Goal: Information Seeking & Learning: Learn about a topic

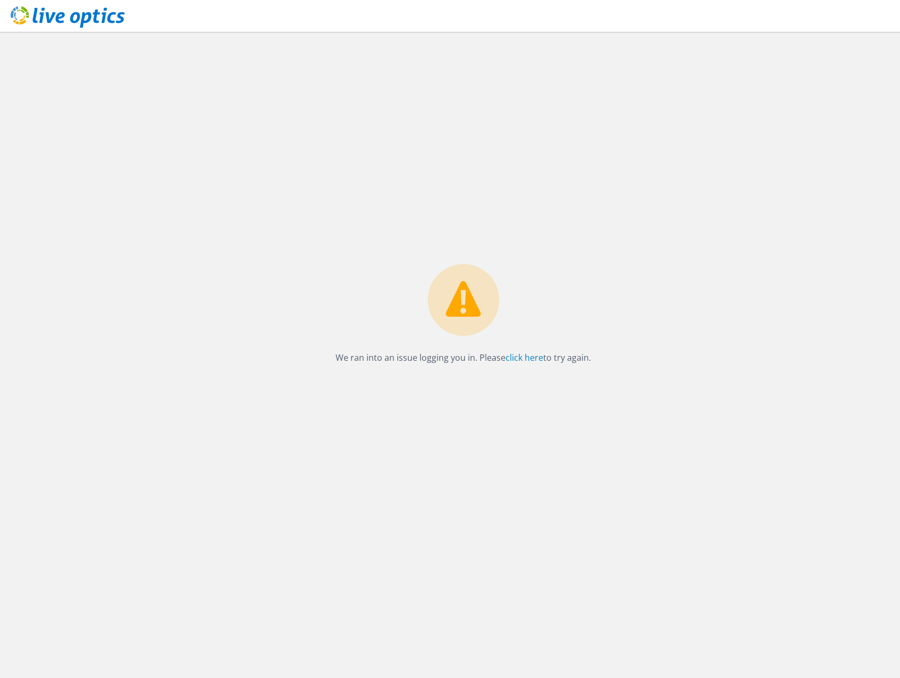
click at [80, 11] on icon at bounding box center [68, 17] width 114 height 22
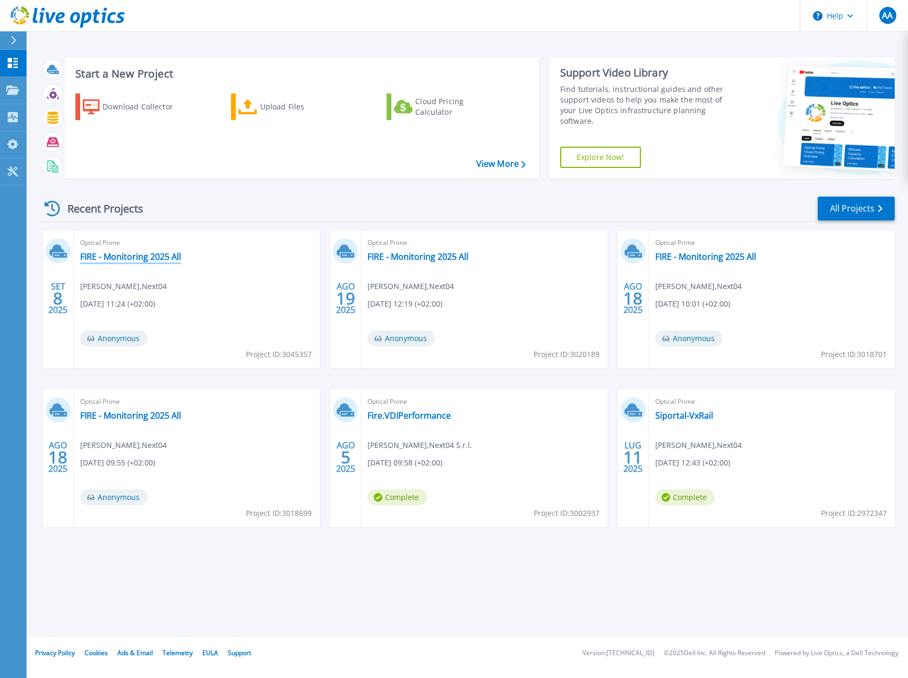
click at [123, 260] on link "FIRE - Monitoring 2025 All" at bounding box center [130, 256] width 101 height 11
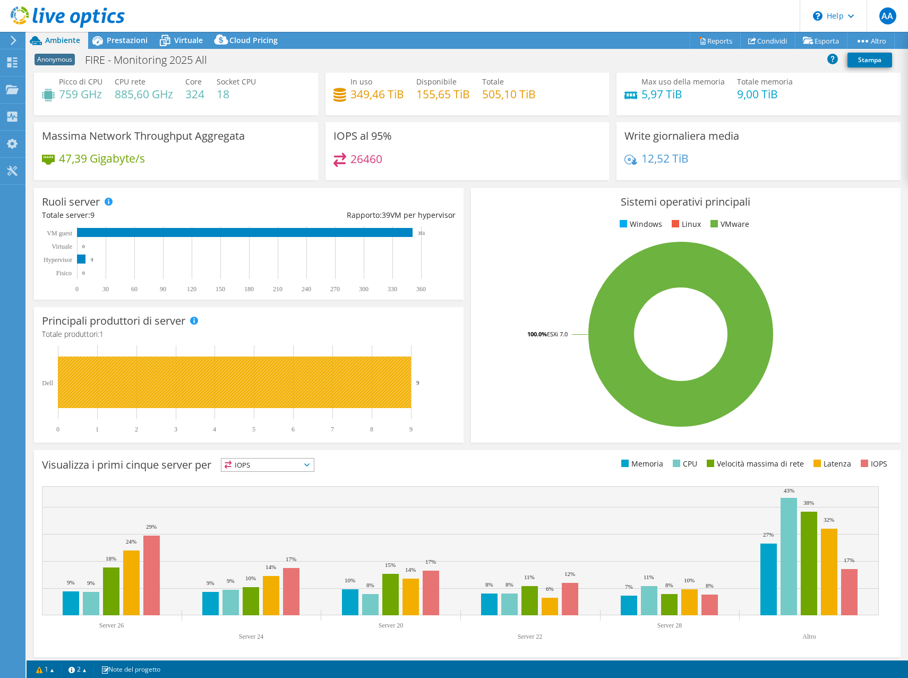
scroll to position [31, 0]
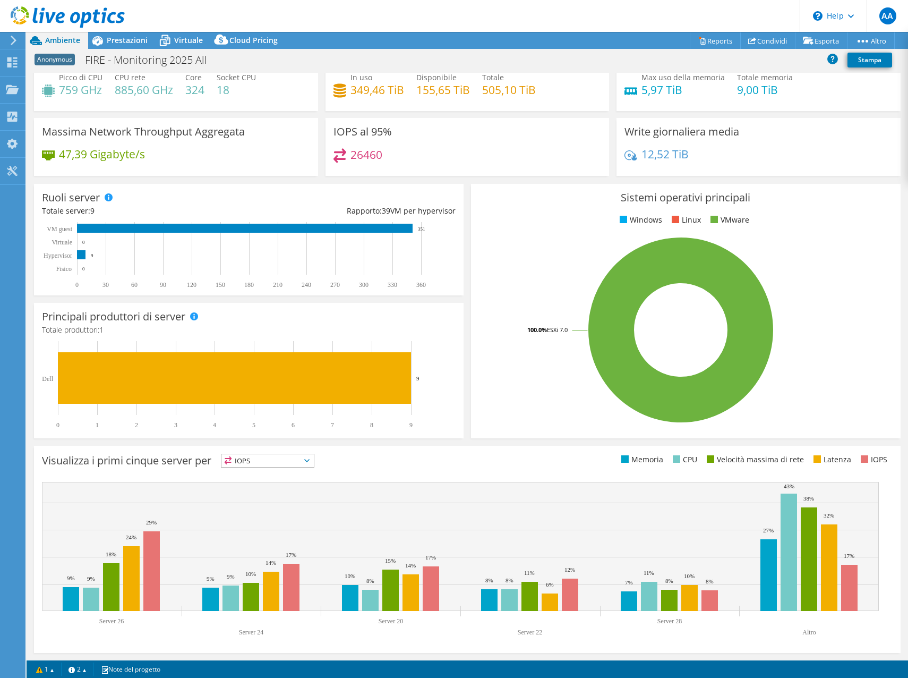
click at [17, 42] on icon at bounding box center [14, 41] width 8 height 10
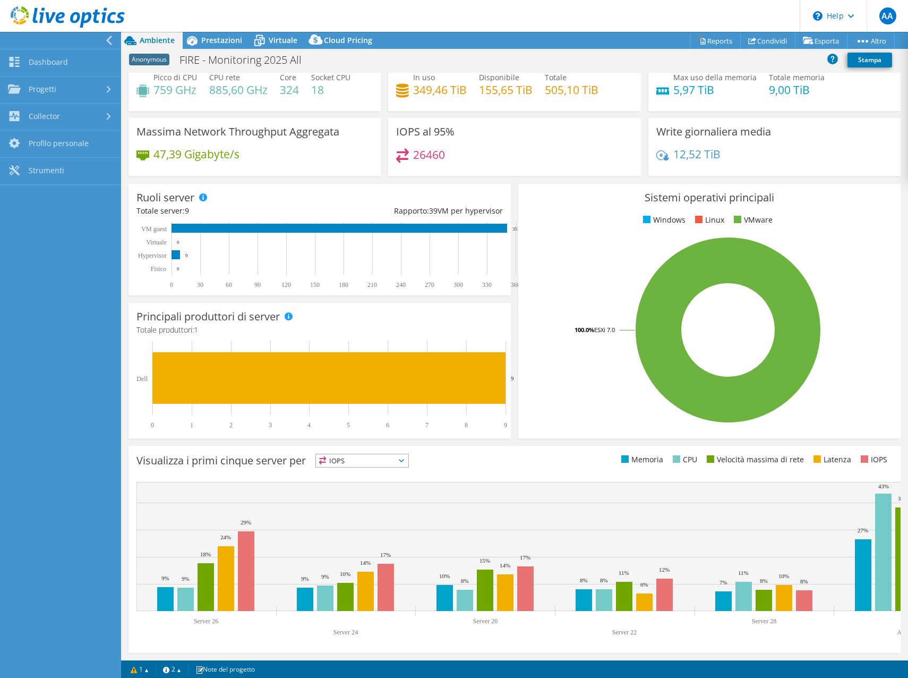
click at [95, 37] on div at bounding box center [57, 40] width 121 height 17
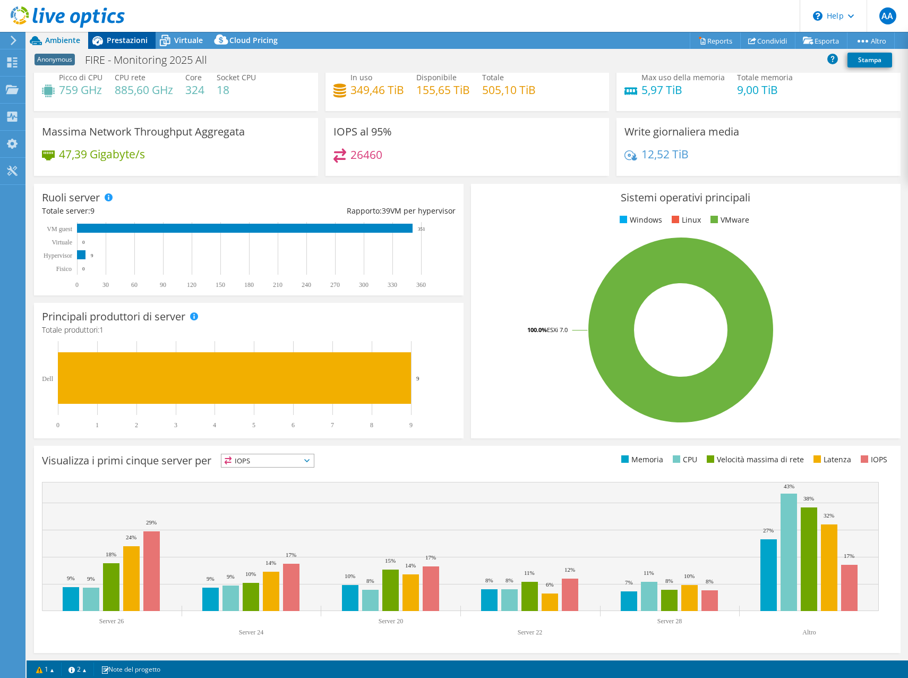
click at [124, 45] on span "Prestazioni" at bounding box center [127, 40] width 41 height 10
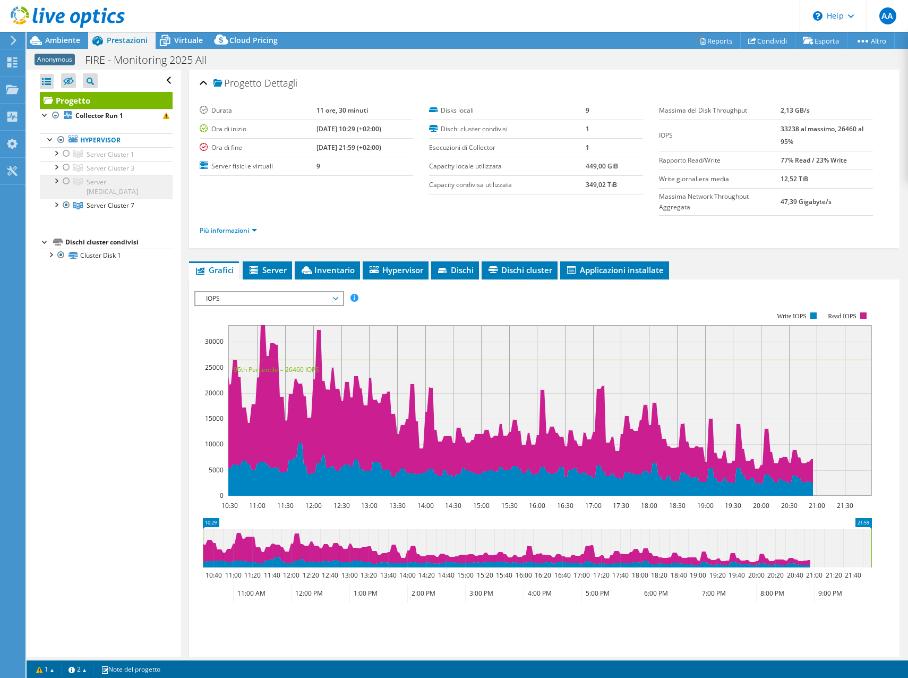
click at [97, 184] on span "Server Cluster 5" at bounding box center [113, 186] width 52 height 19
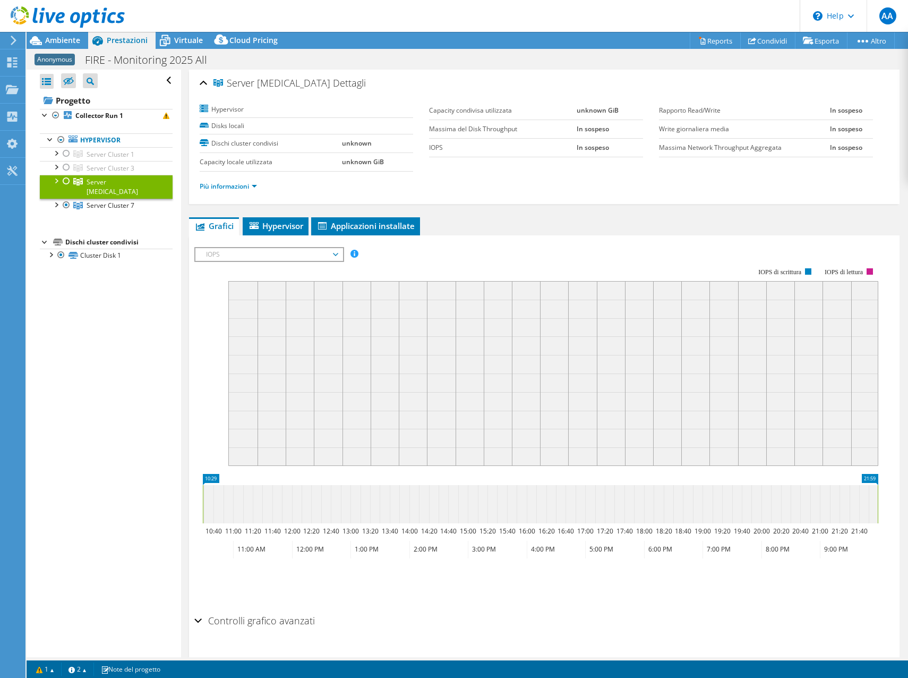
click at [53, 180] on div at bounding box center [55, 180] width 11 height 11
click at [56, 169] on div at bounding box center [55, 166] width 11 height 11
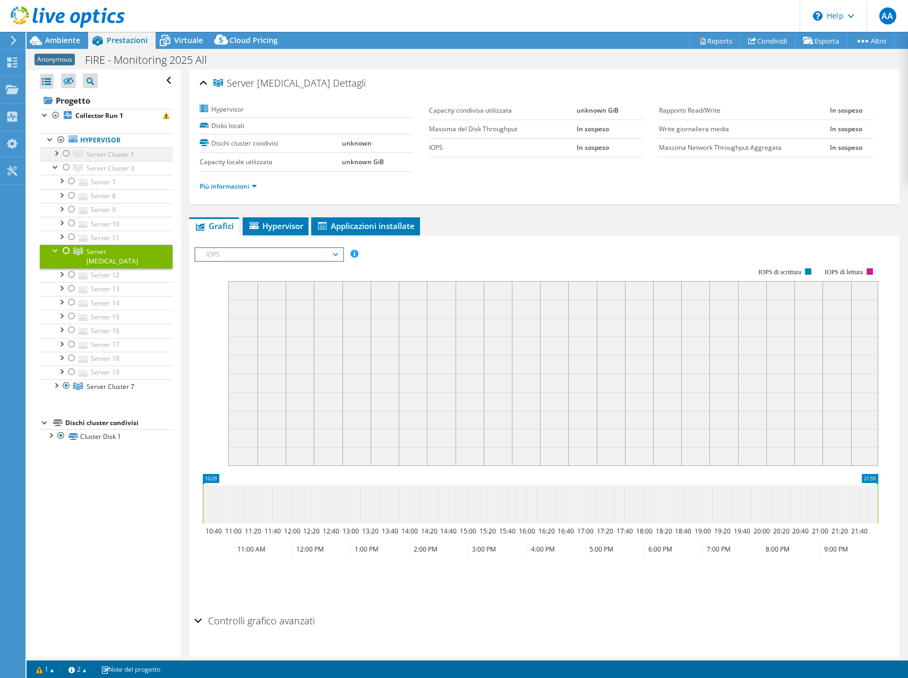
click at [56, 156] on div at bounding box center [55, 152] width 11 height 11
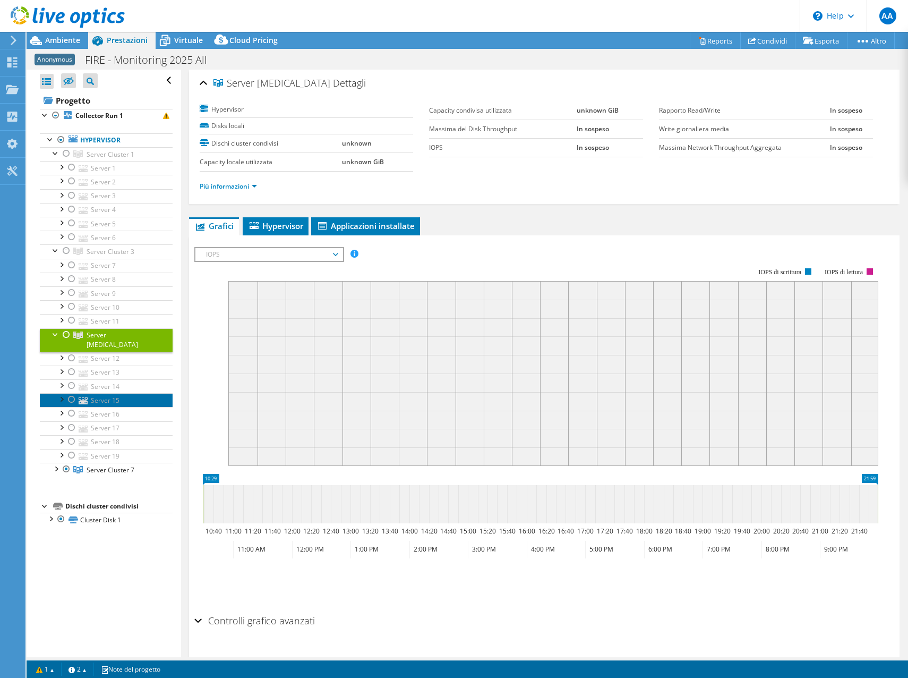
drag, startPoint x: 131, startPoint y: 361, endPoint x: 104, endPoint y: 386, distance: 36.8
click at [104, 393] on link "Server 15" at bounding box center [106, 400] width 133 height 14
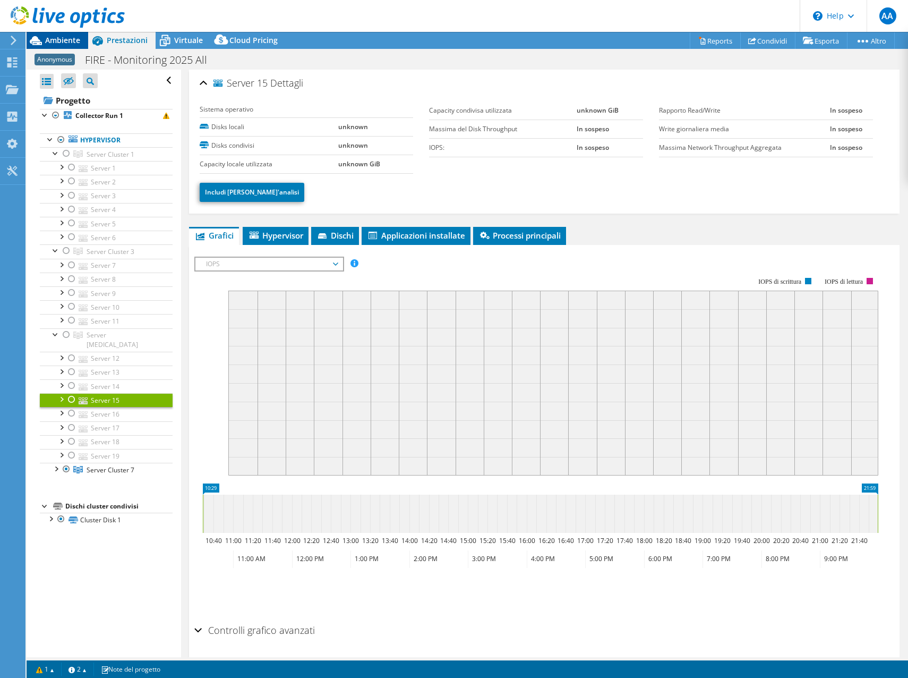
click at [74, 42] on span "Ambiente" at bounding box center [62, 40] width 35 height 10
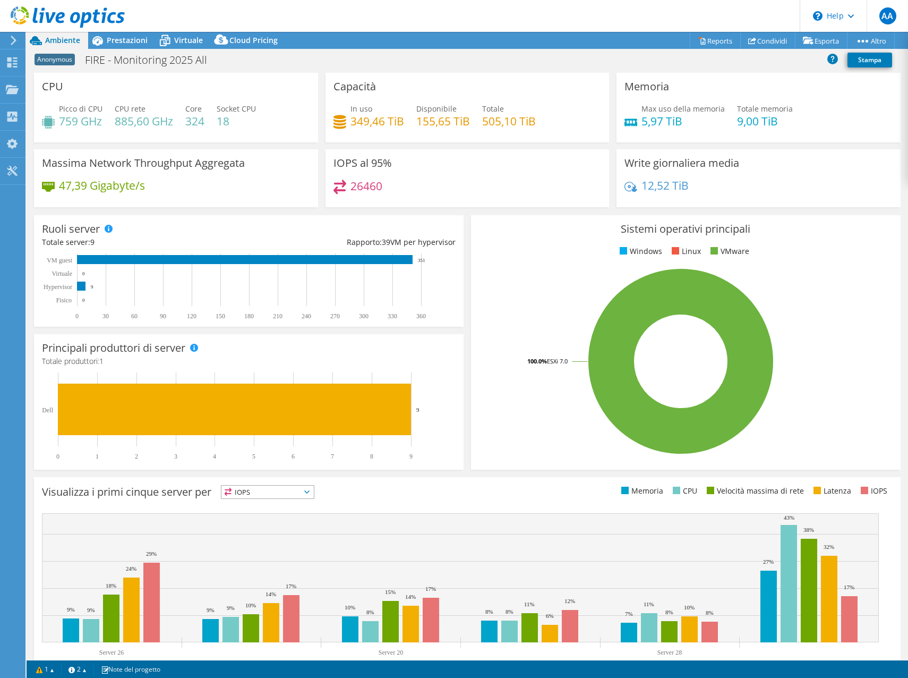
click at [43, 11] on icon at bounding box center [68, 17] width 114 height 22
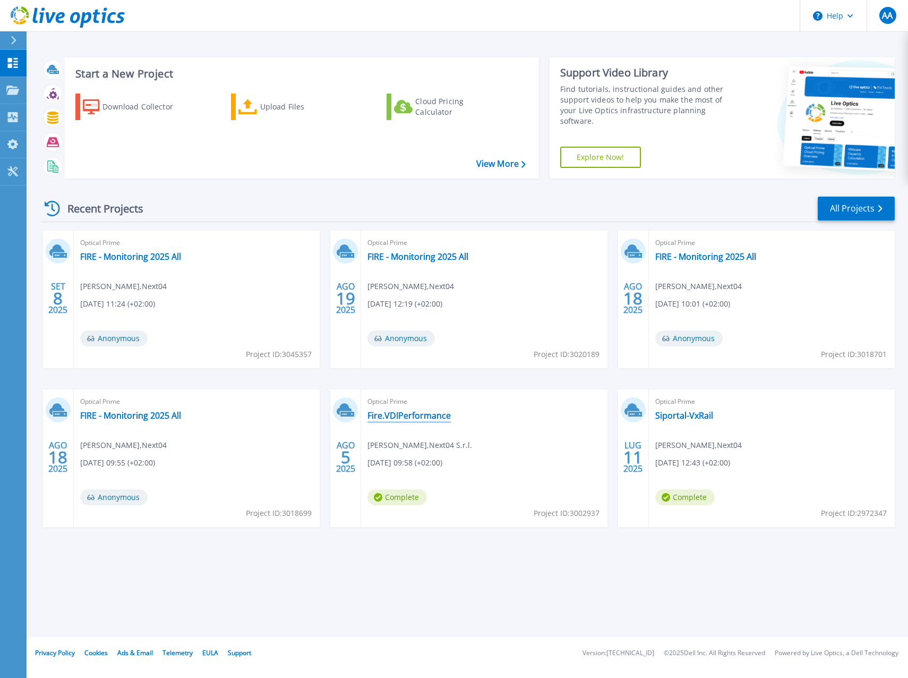
click at [413, 415] on link "Fire.VDIPerformance" at bounding box center [409, 415] width 83 height 11
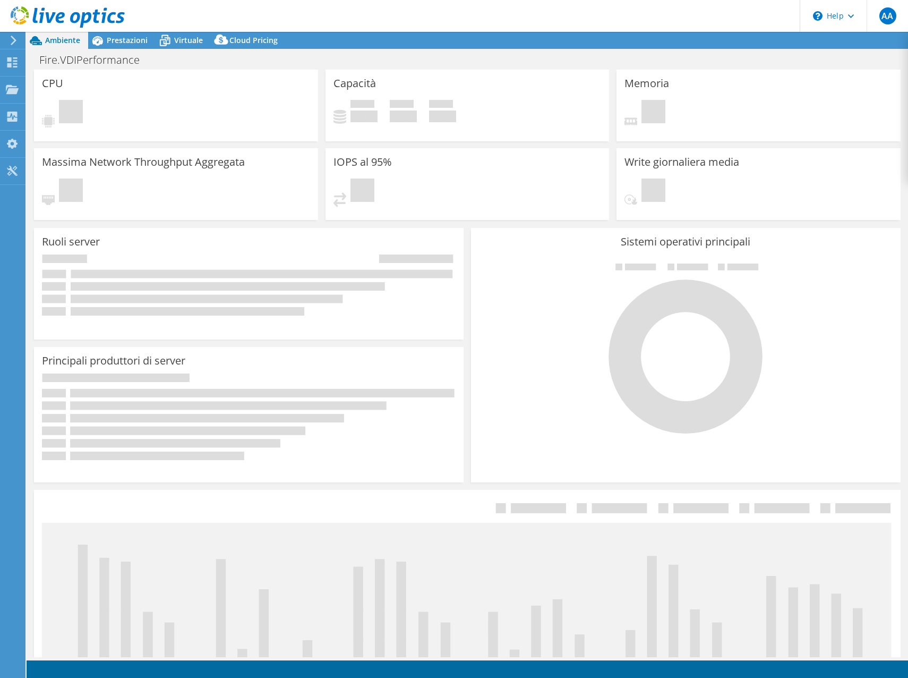
select select "USD"
select select "USEast"
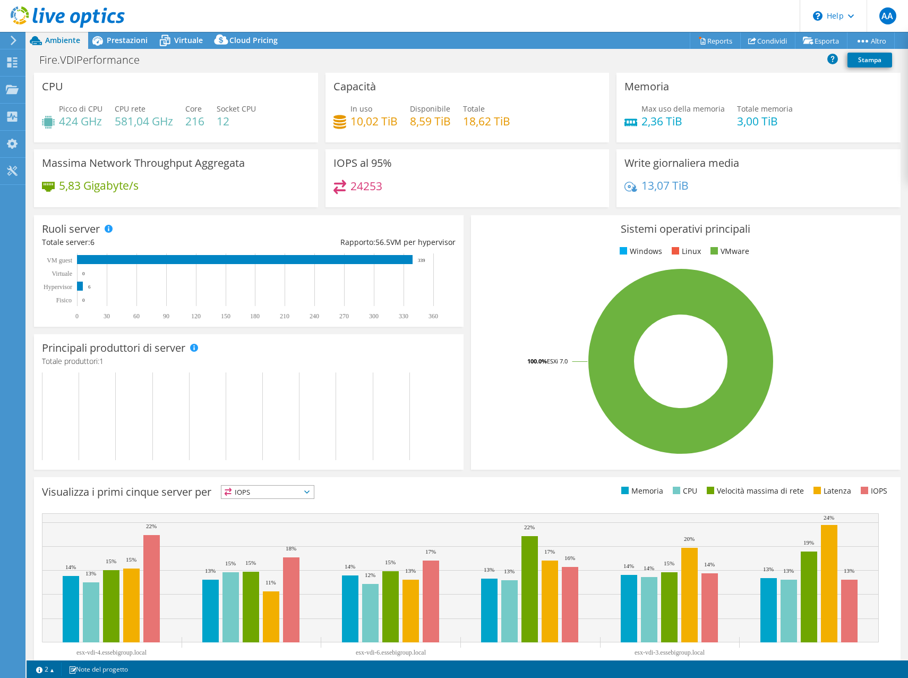
click at [8, 44] on div at bounding box center [12, 41] width 12 height 10
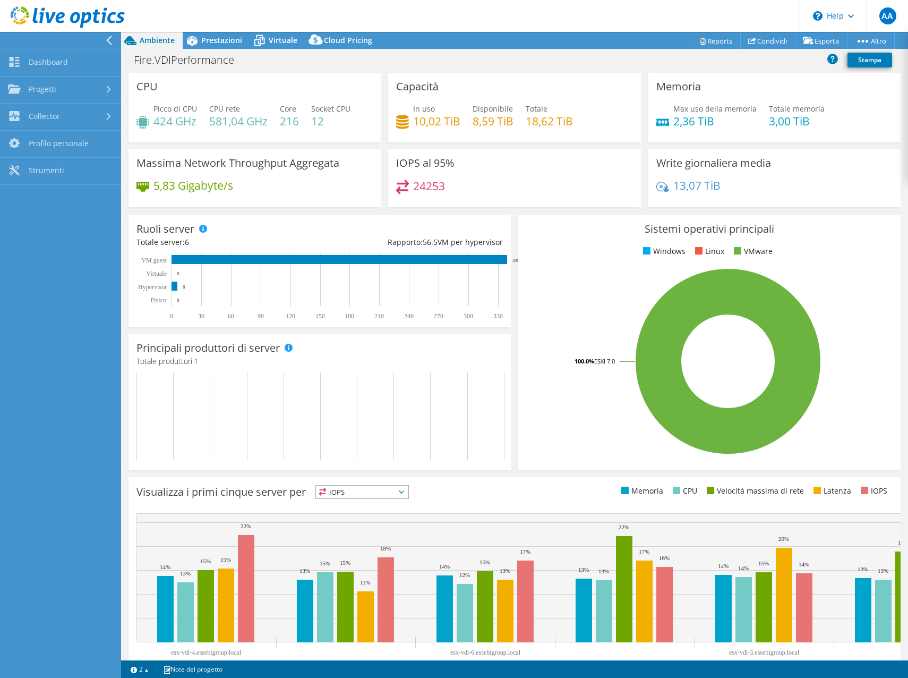
click at [113, 39] on icon at bounding box center [109, 41] width 8 height 10
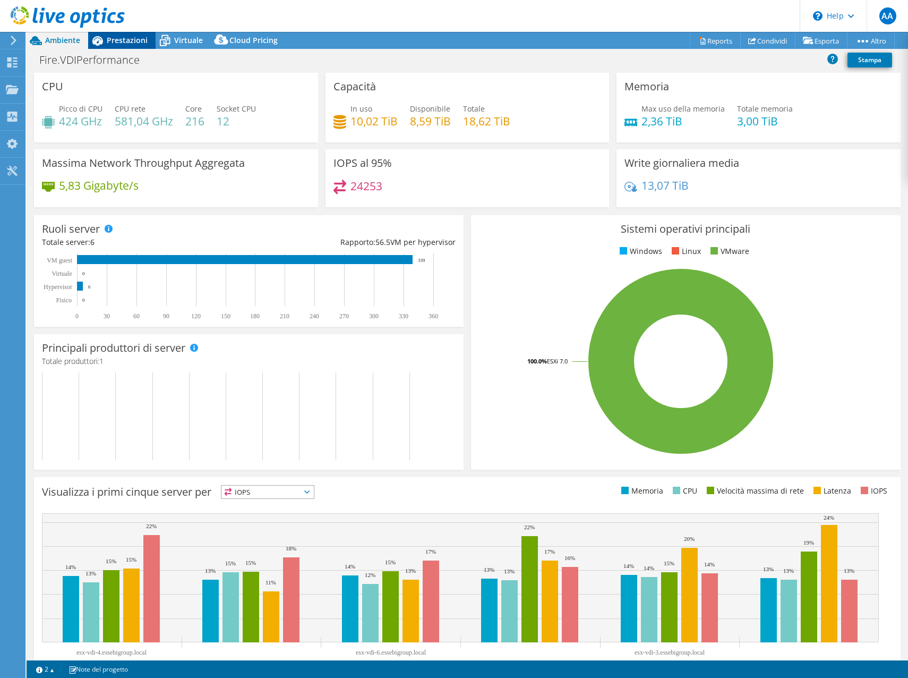
click at [126, 36] on span "Prestazioni" at bounding box center [127, 40] width 41 height 10
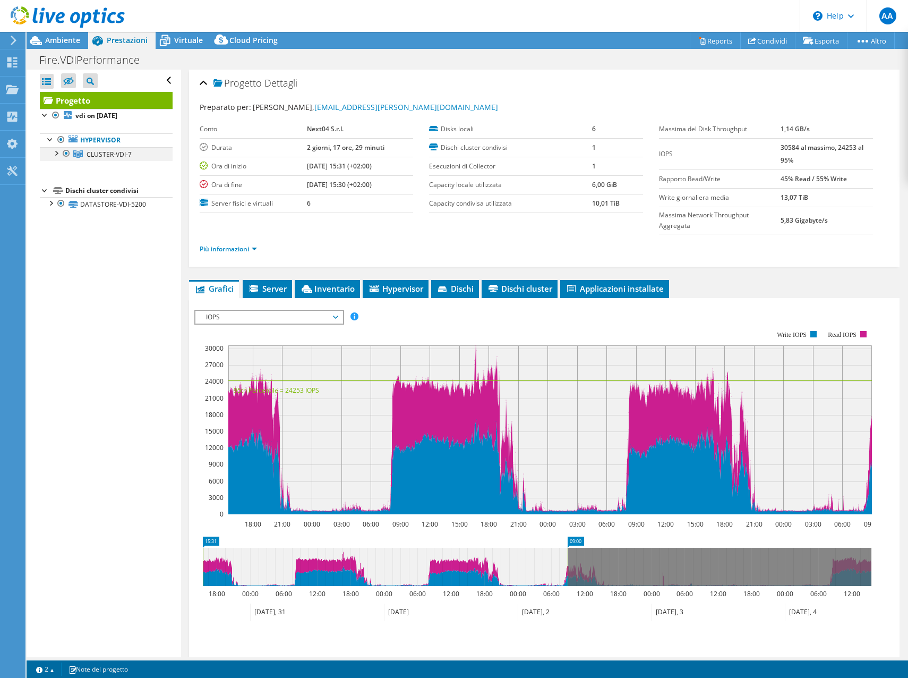
click at [53, 152] on div at bounding box center [55, 152] width 11 height 11
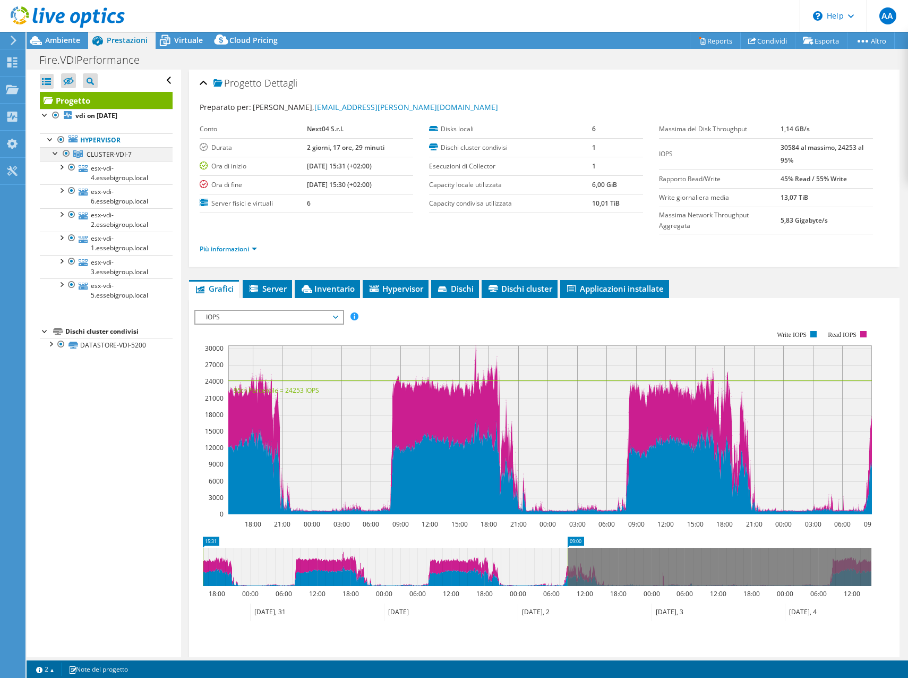
click at [53, 152] on div at bounding box center [55, 152] width 11 height 11
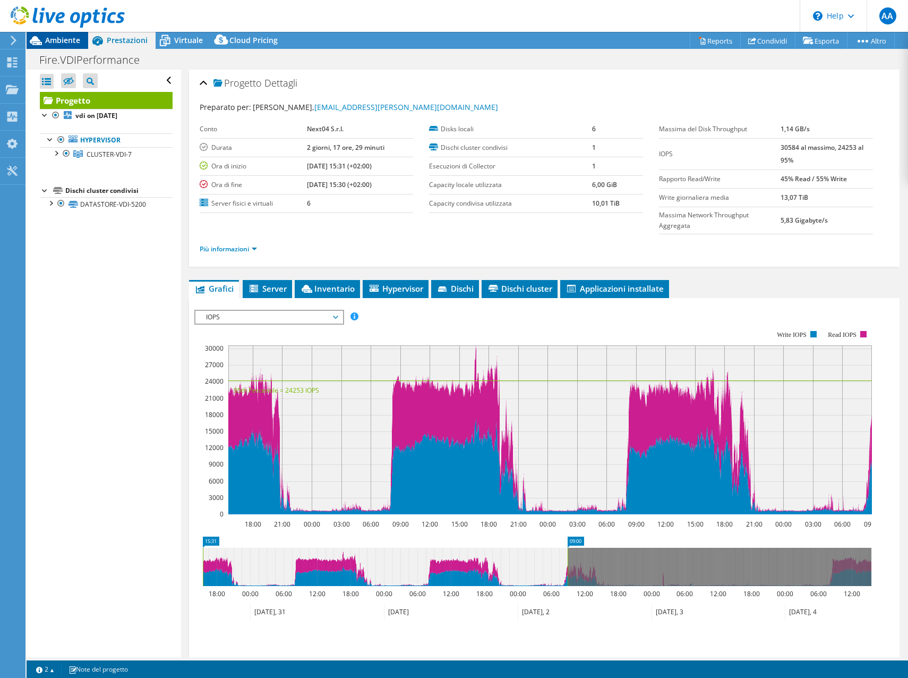
click at [58, 44] on span "Ambiente" at bounding box center [62, 40] width 35 height 10
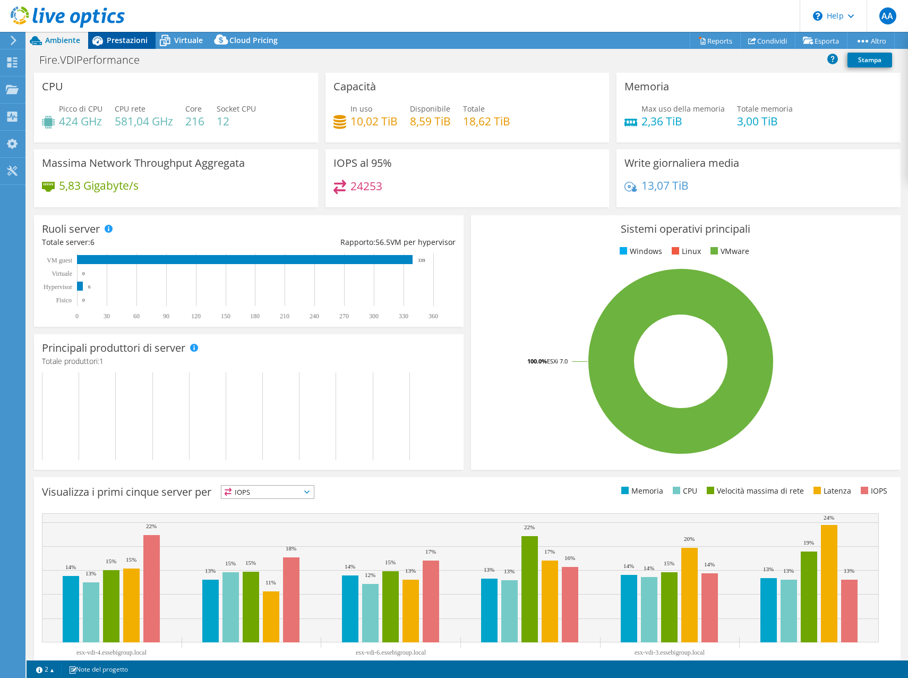
click at [117, 36] on span "Prestazioni" at bounding box center [127, 40] width 41 height 10
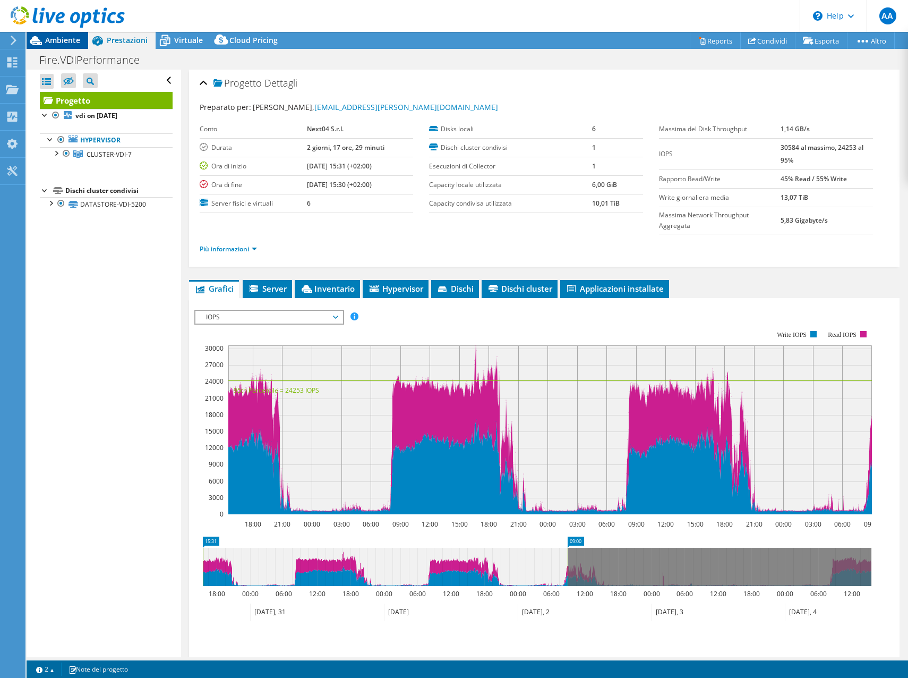
click at [78, 36] on span "Ambiente" at bounding box center [62, 40] width 35 height 10
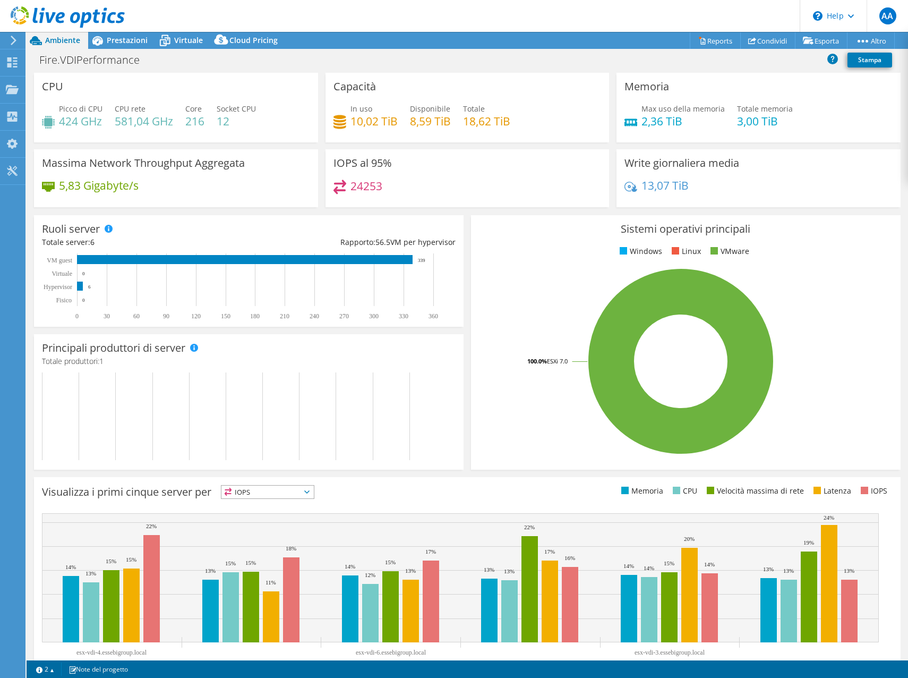
click at [62, 15] on icon at bounding box center [68, 17] width 114 height 22
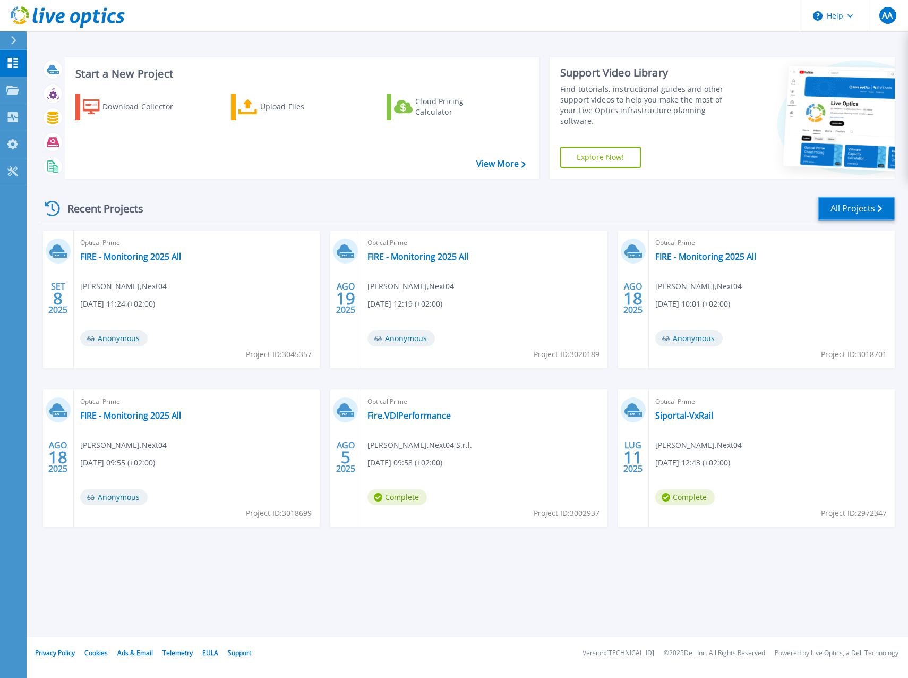
click at [875, 203] on link "All Projects" at bounding box center [856, 209] width 77 height 24
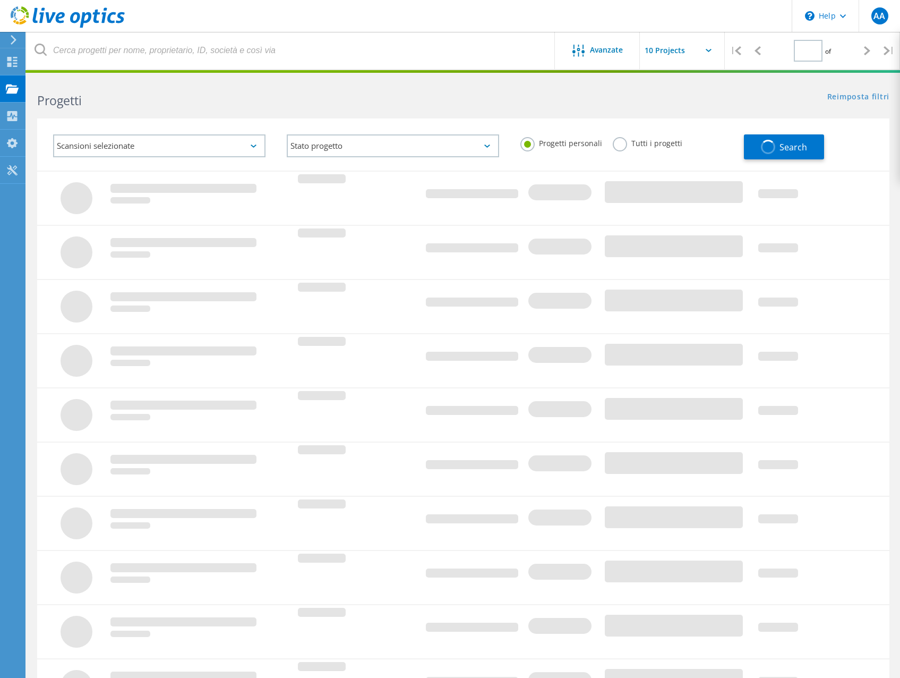
type input "1"
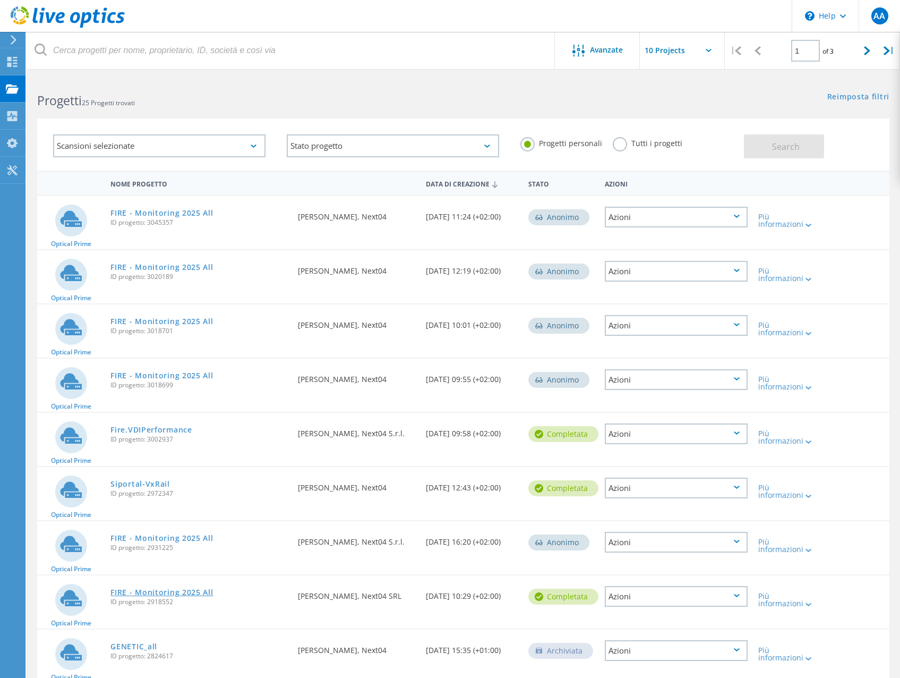
click at [182, 590] on link "FIRE - Monitoring 2025 All" at bounding box center [161, 591] width 102 height 7
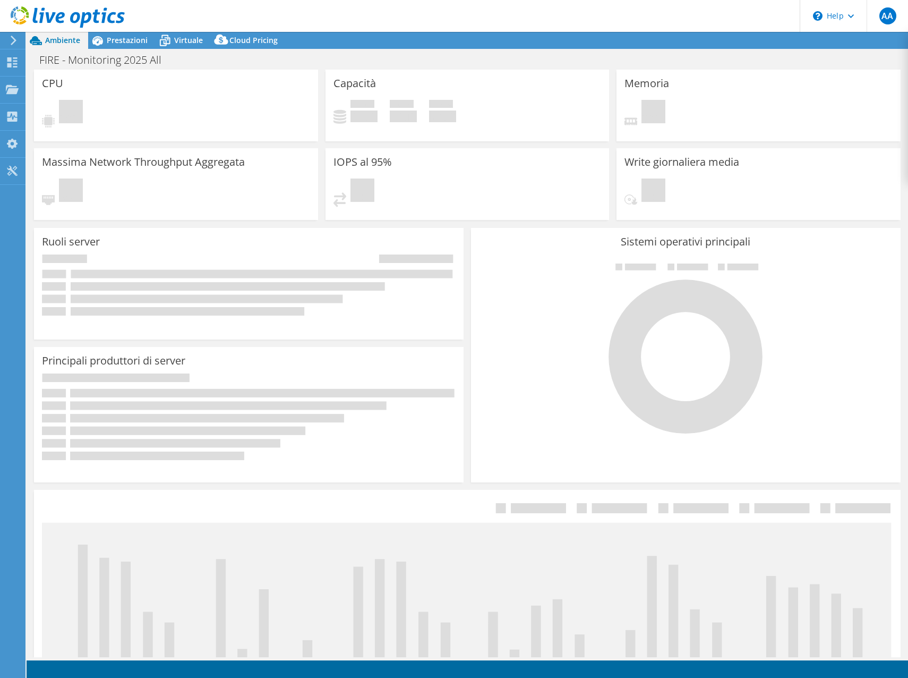
select select "EUFrankfurt"
select select "USD"
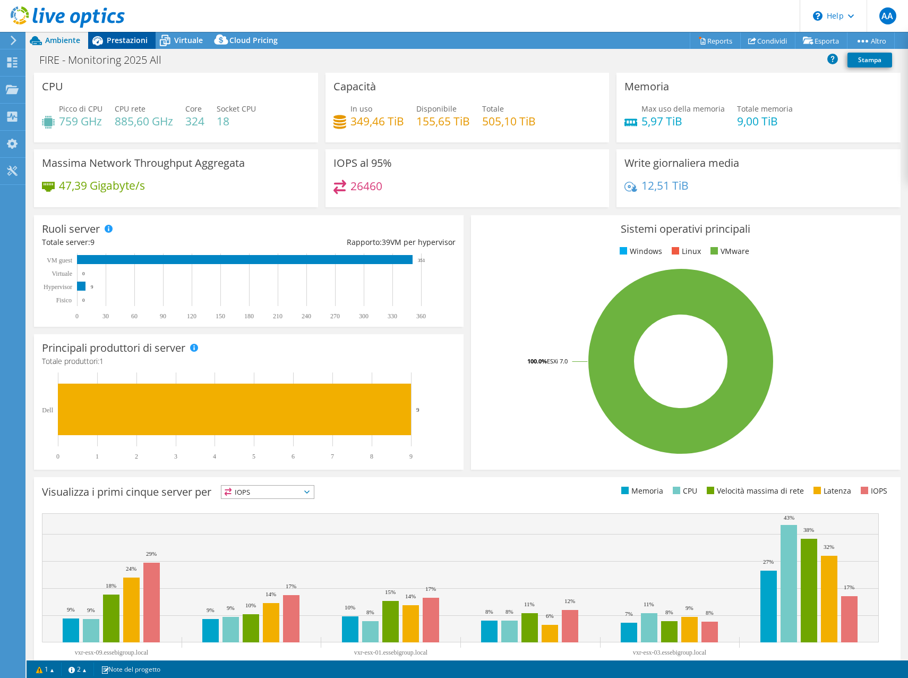
click at [115, 39] on span "Prestazioni" at bounding box center [127, 40] width 41 height 10
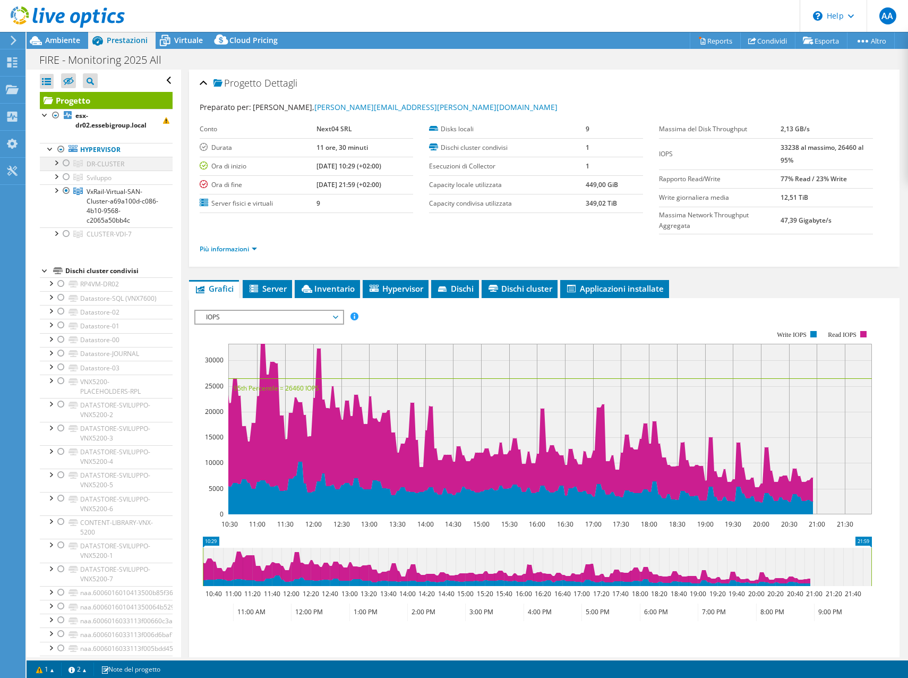
click at [54, 163] on div at bounding box center [55, 162] width 11 height 11
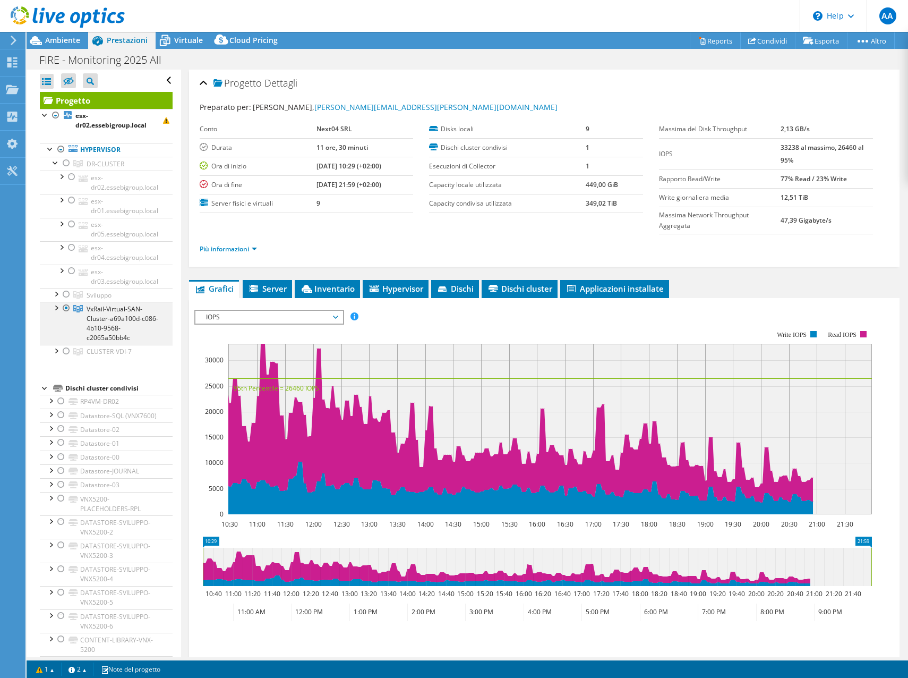
click at [70, 309] on div at bounding box center [66, 308] width 11 height 13
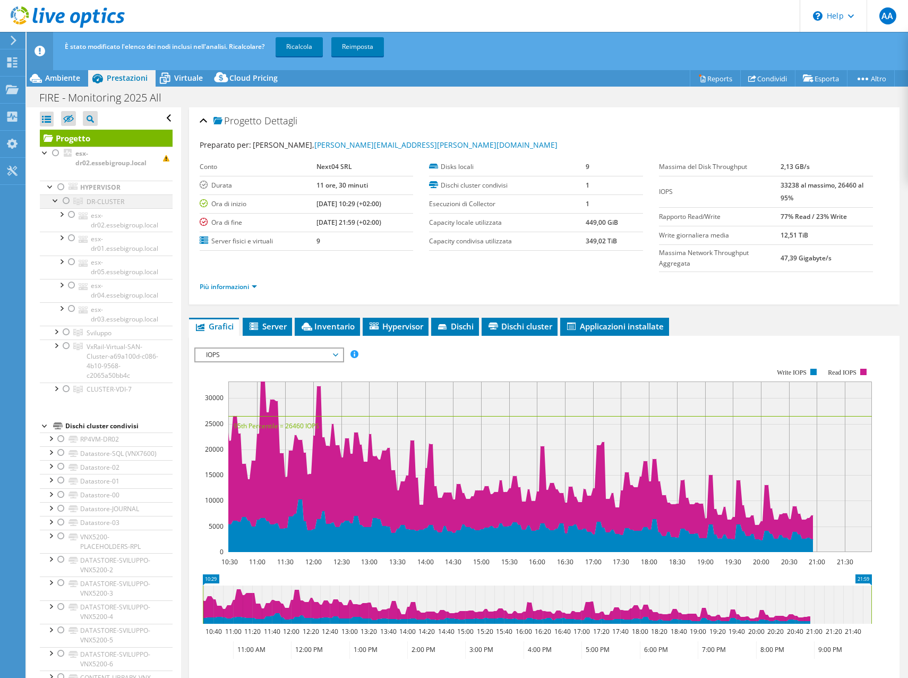
click at [66, 201] on div at bounding box center [66, 200] width 11 height 13
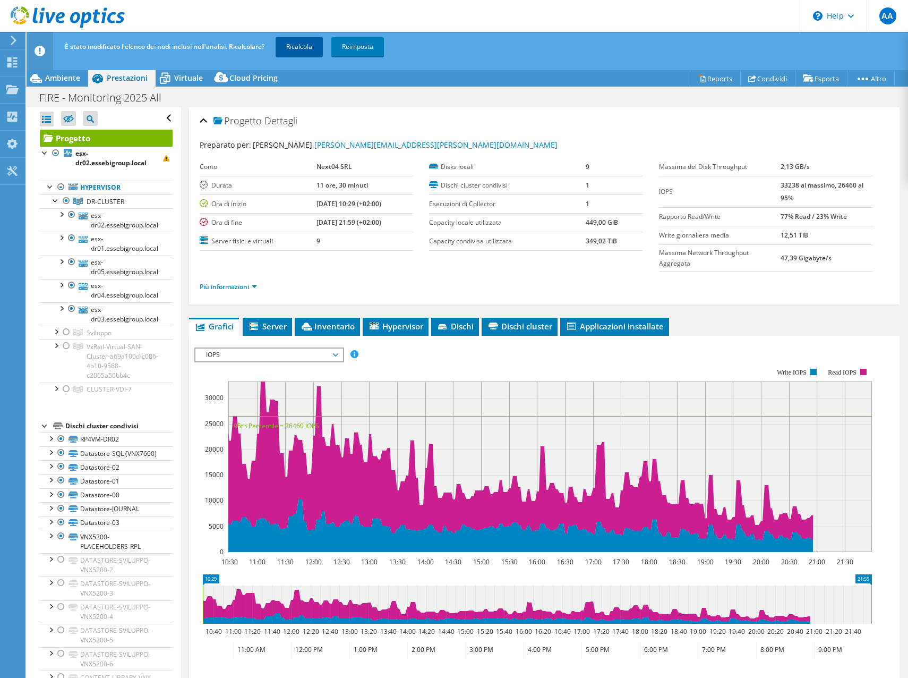
click at [291, 42] on link "Ricalcola" at bounding box center [299, 46] width 47 height 19
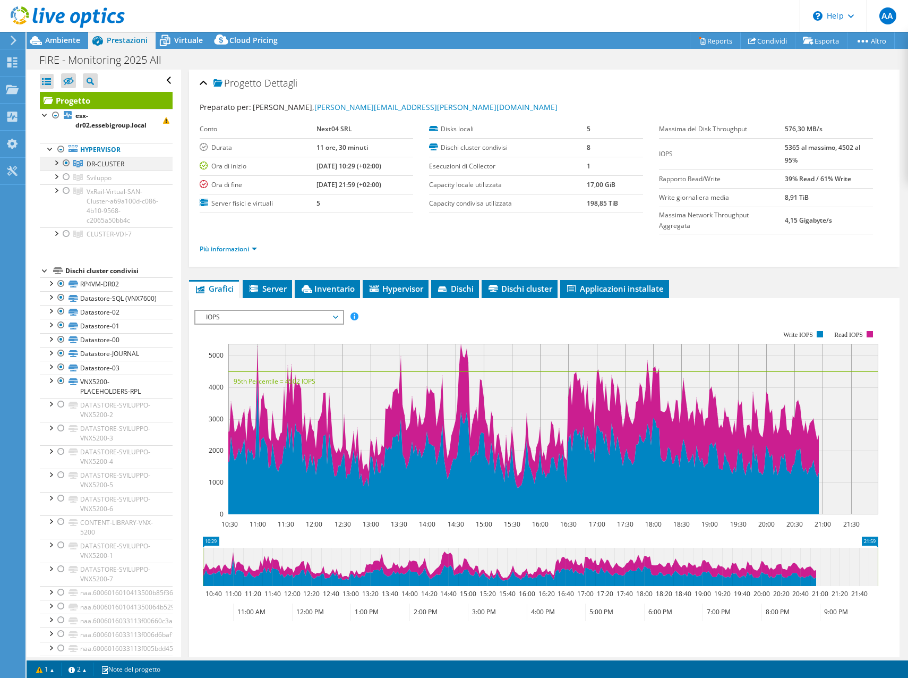
click at [55, 164] on div at bounding box center [55, 162] width 11 height 11
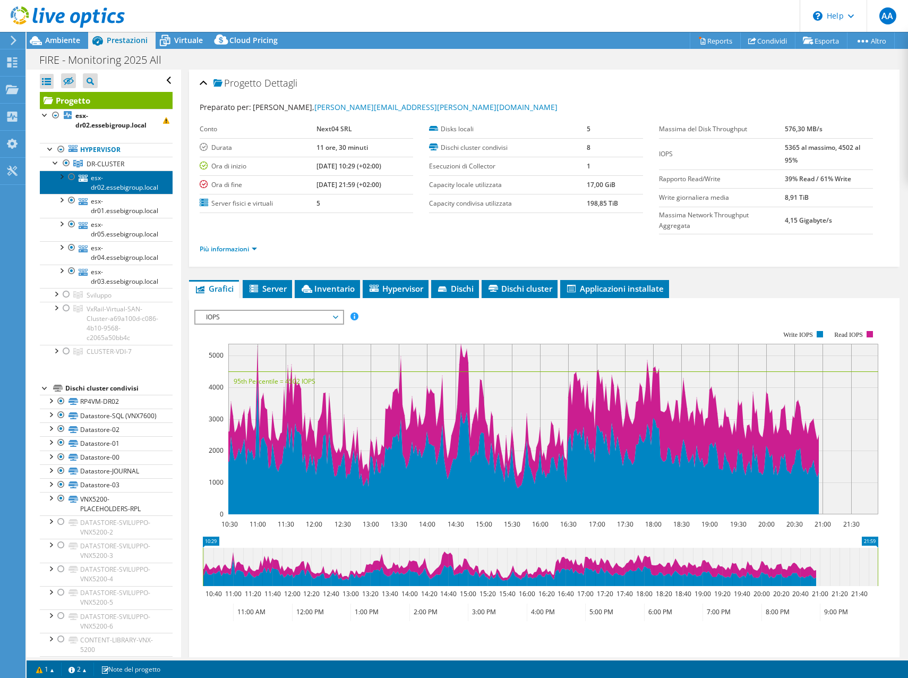
click at [115, 181] on link "esx-dr02.essebigroup.local" at bounding box center [106, 181] width 133 height 23
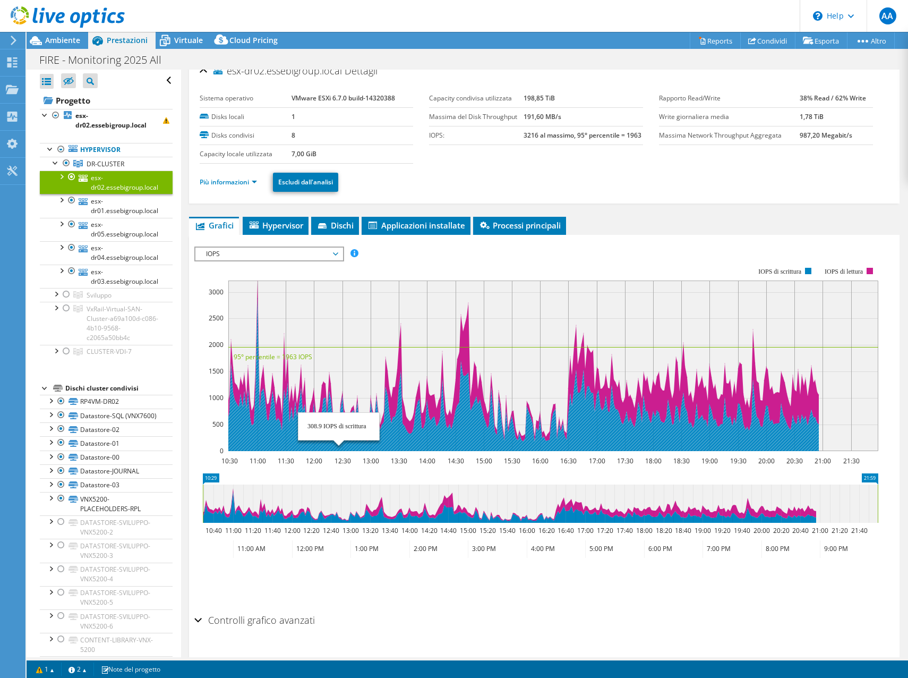
scroll to position [40, 0]
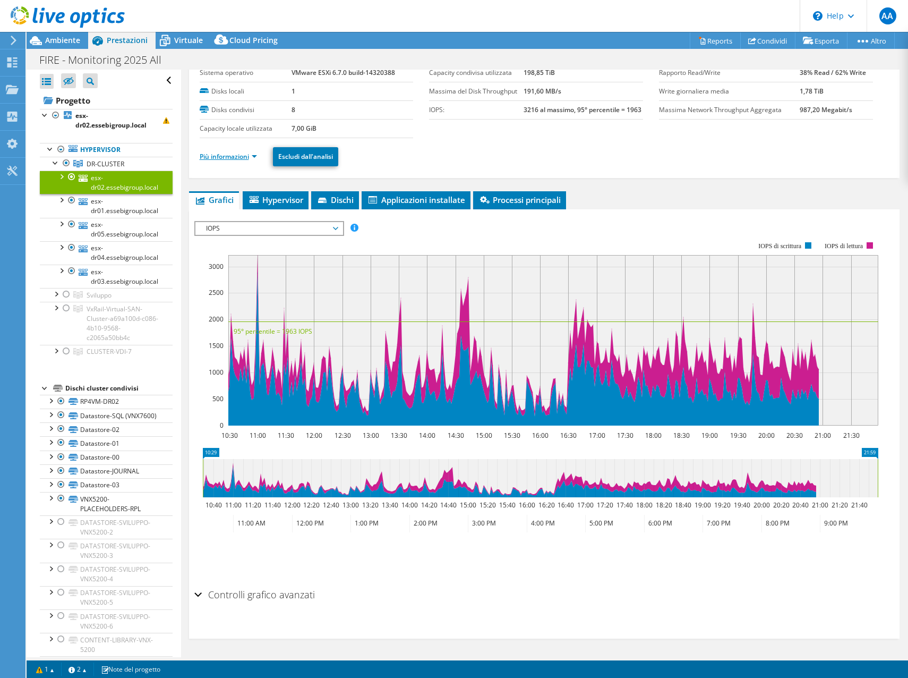
click at [245, 158] on link "Più informazioni" at bounding box center [228, 156] width 57 height 9
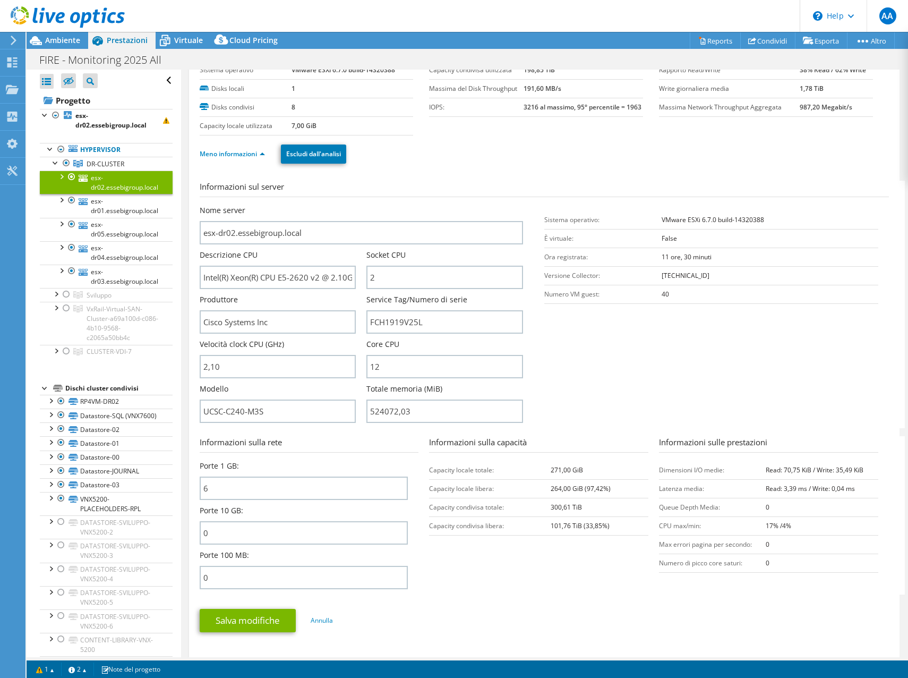
click at [686, 354] on section "Informazioni sul server Nome server esx-dr02.essebigroup.local Descrizione CPU …" at bounding box center [547, 304] width 695 height 247
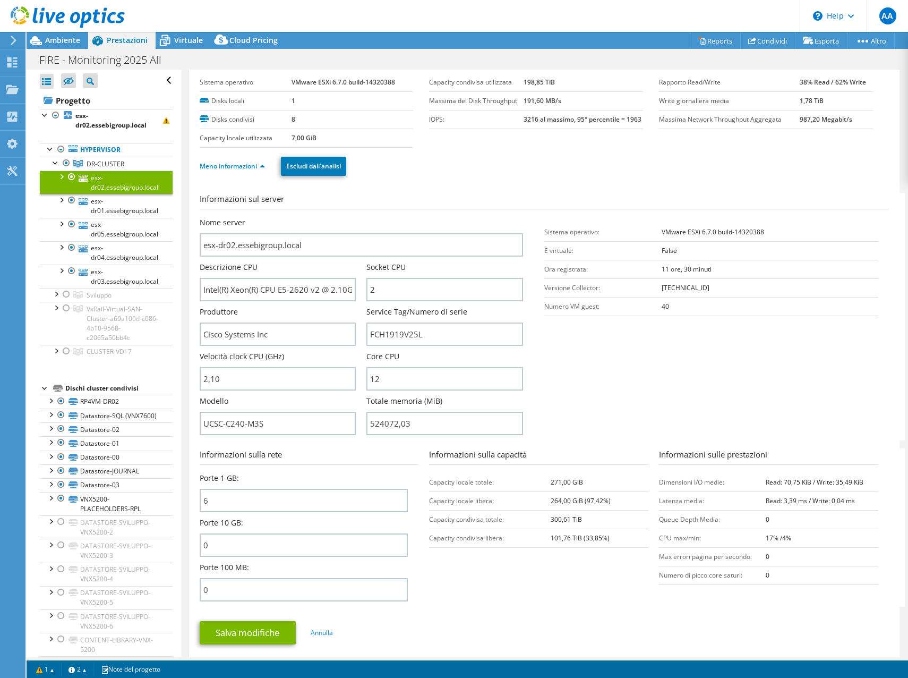
scroll to position [0, 0]
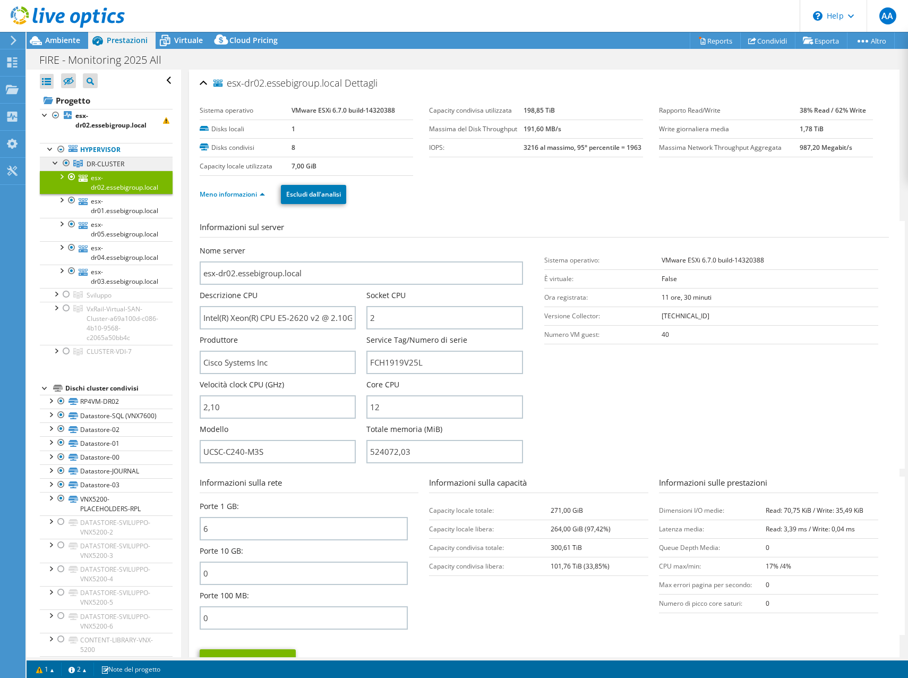
click at [99, 163] on span "DR-CLUSTER" at bounding box center [106, 163] width 38 height 9
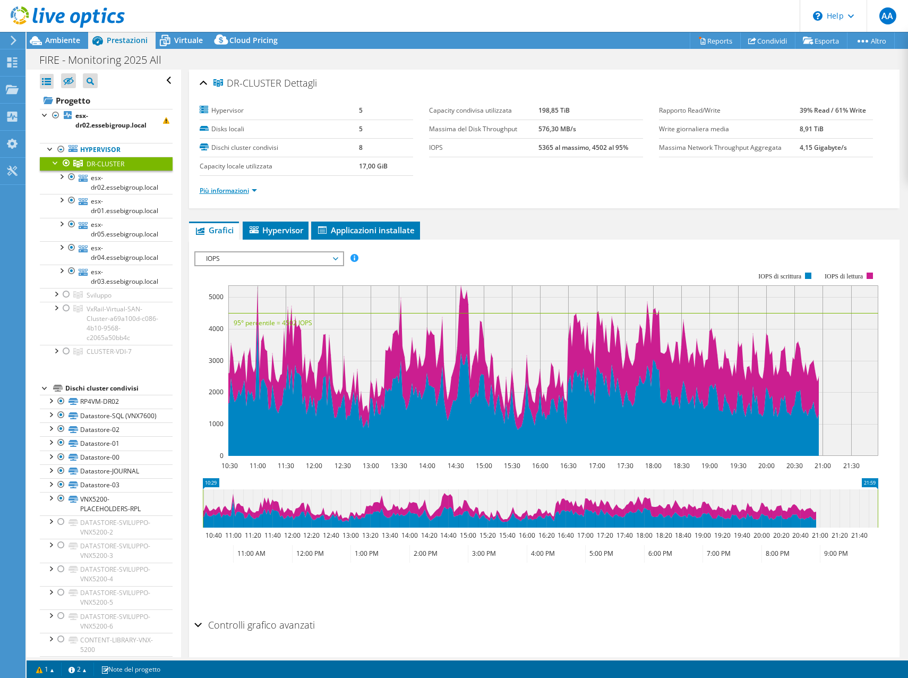
click at [234, 193] on link "Più informazioni" at bounding box center [228, 190] width 57 height 9
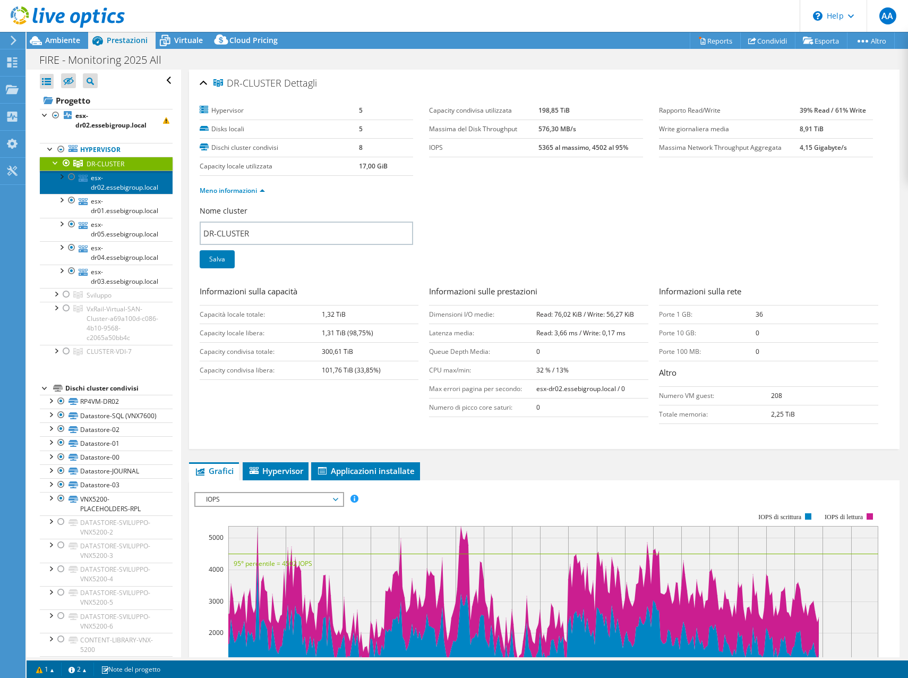
click at [129, 181] on link "esx-dr02.essebigroup.local" at bounding box center [106, 181] width 133 height 23
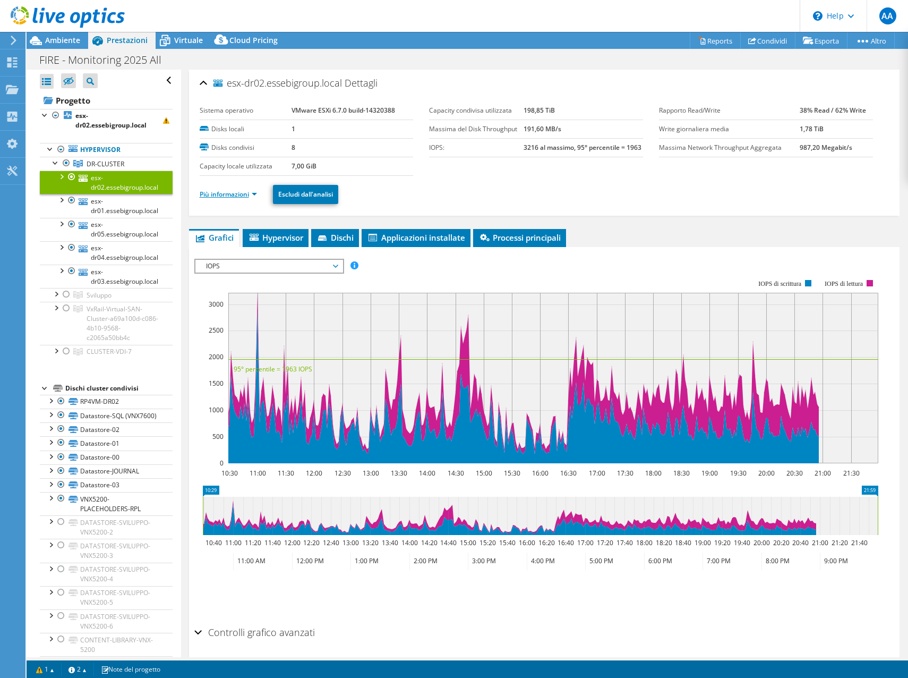
click at [241, 197] on link "Più informazioni" at bounding box center [228, 194] width 57 height 9
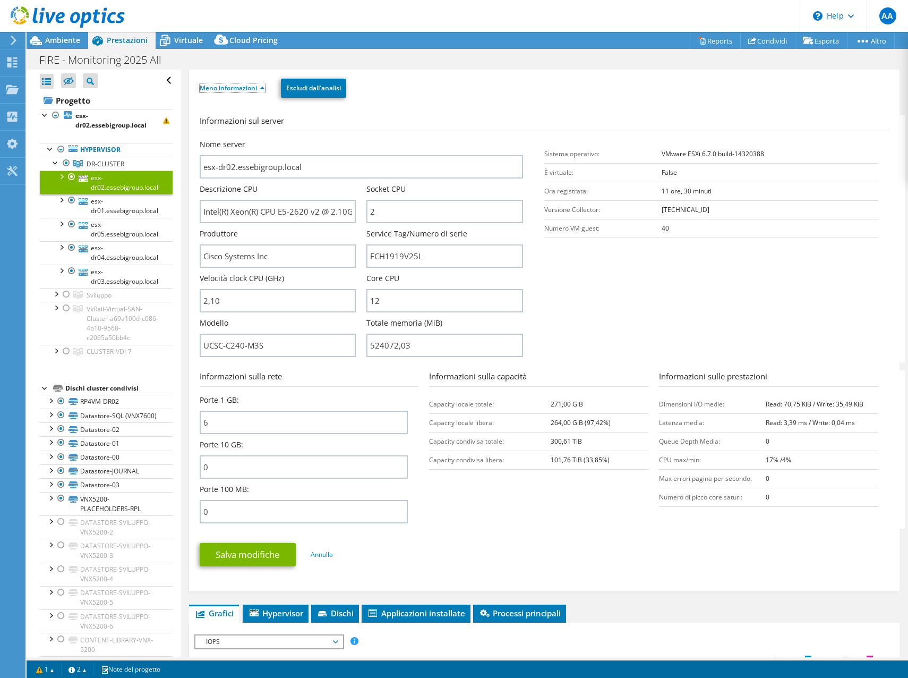
scroll to position [106, 0]
click at [105, 214] on link "esx-dr01.essebigroup.local" at bounding box center [106, 205] width 133 height 23
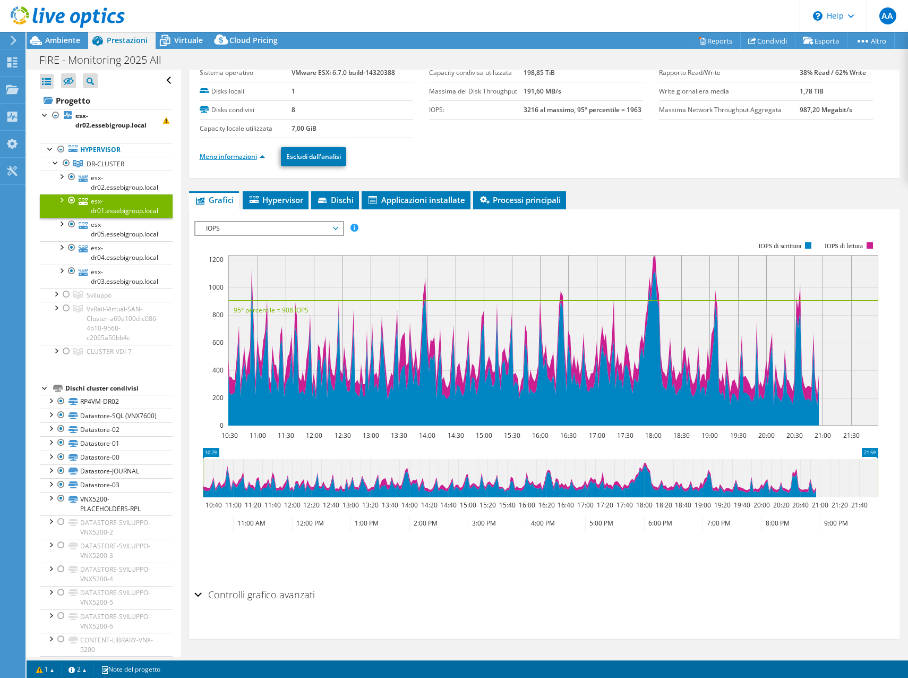
scroll to position [0, 0]
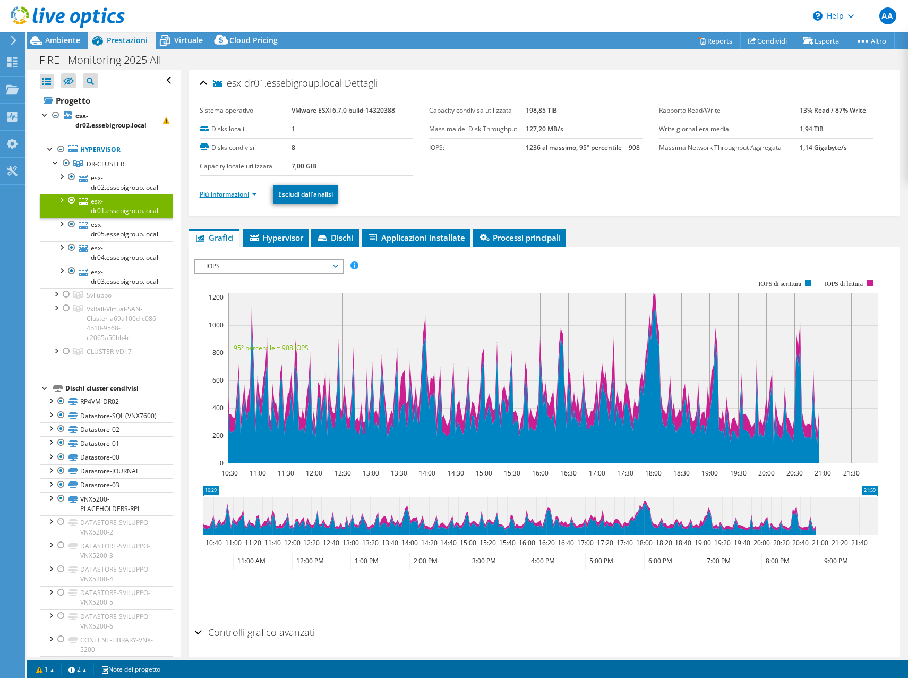
click at [228, 193] on link "Più informazioni" at bounding box center [228, 194] width 57 height 9
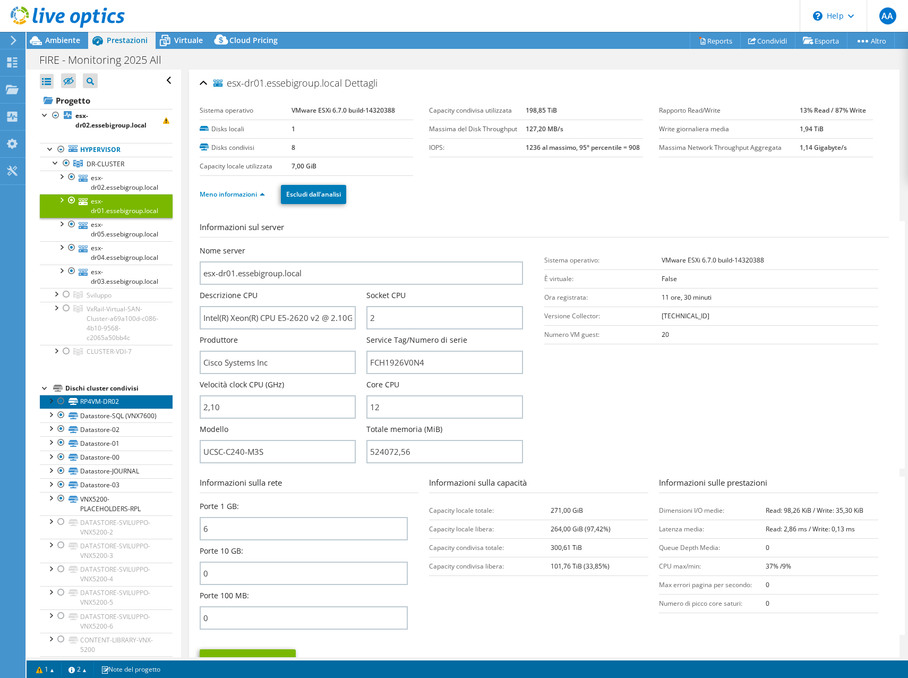
click at [125, 406] on link "RP4VM-DR02" at bounding box center [106, 402] width 133 height 14
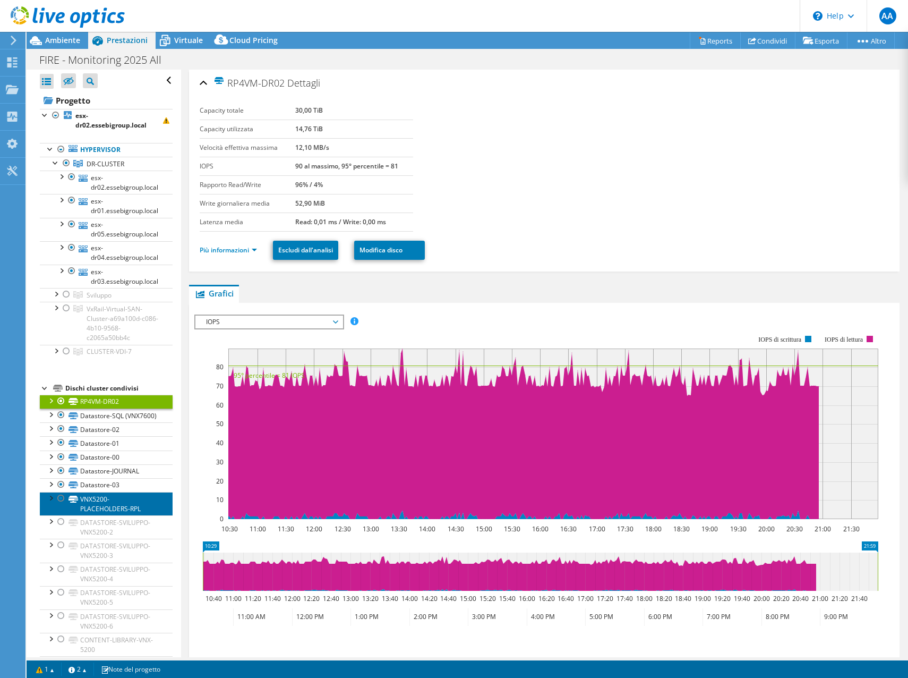
click at [122, 509] on link "VNX5200-PLACEHOLDERS-RPL" at bounding box center [106, 503] width 133 height 23
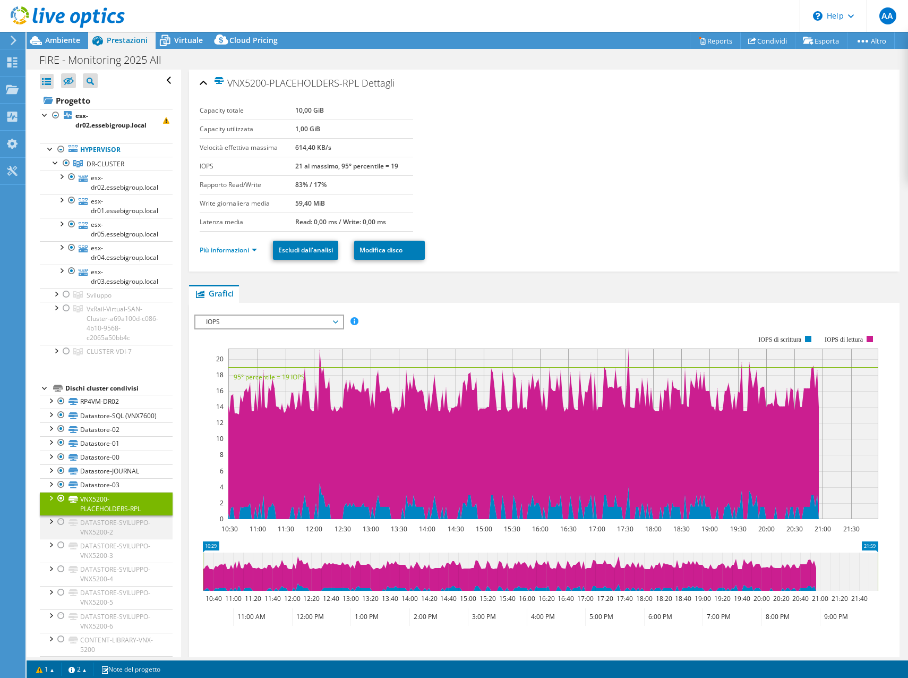
click at [61, 528] on div at bounding box center [61, 521] width 11 height 13
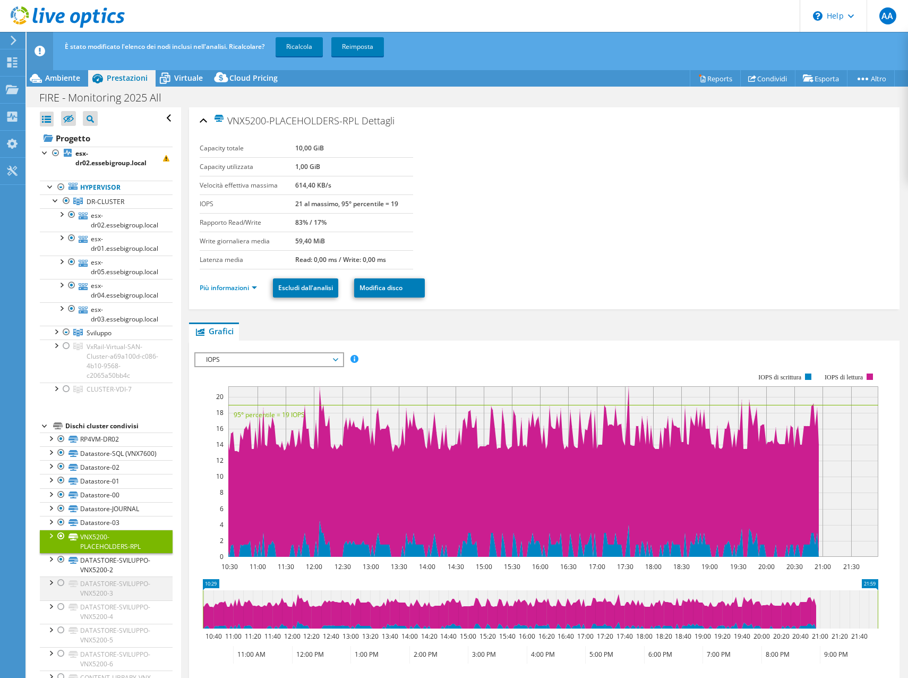
click at [60, 589] on div at bounding box center [61, 582] width 11 height 13
click at [61, 613] on div at bounding box center [61, 606] width 11 height 13
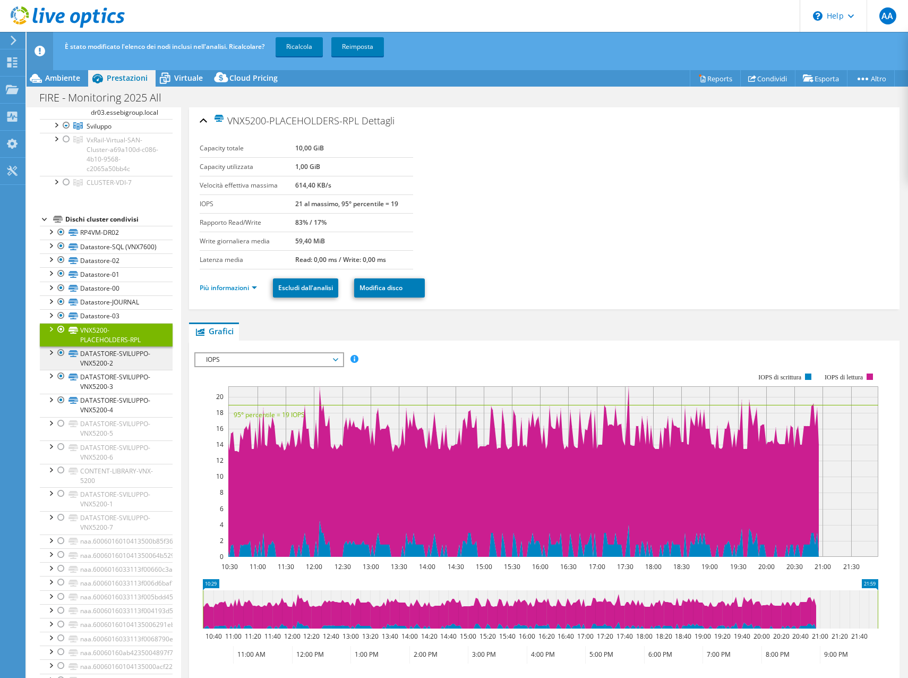
scroll to position [212, 0]
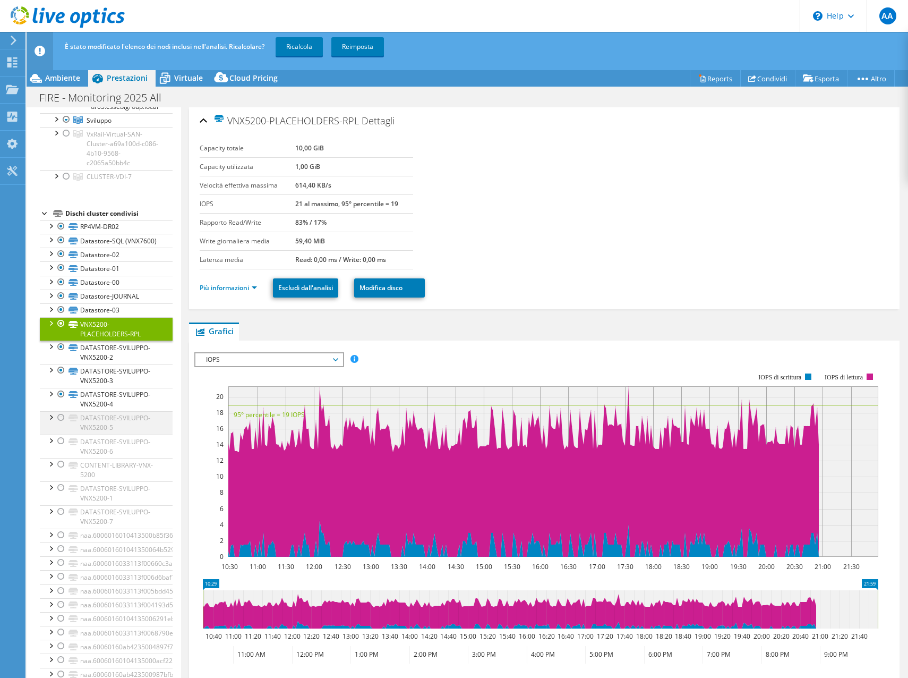
click at [65, 424] on div at bounding box center [61, 417] width 11 height 13
click at [64, 446] on div at bounding box center [61, 440] width 11 height 13
click at [64, 471] on div at bounding box center [61, 464] width 11 height 13
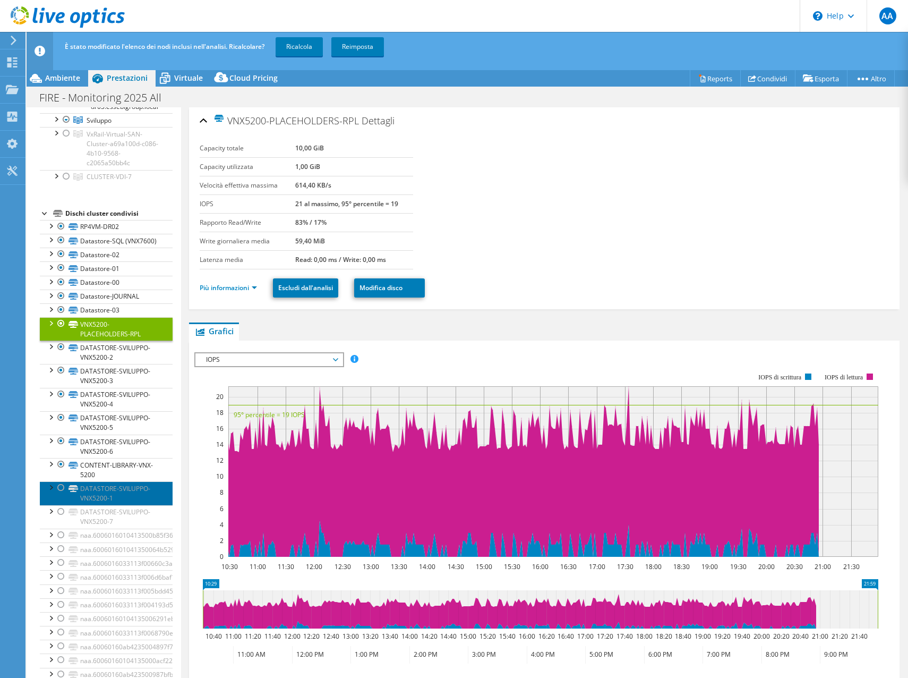
click at [60, 505] on link "DATASTORE-SVILUPPO-VNX5200-1" at bounding box center [106, 492] width 133 height 23
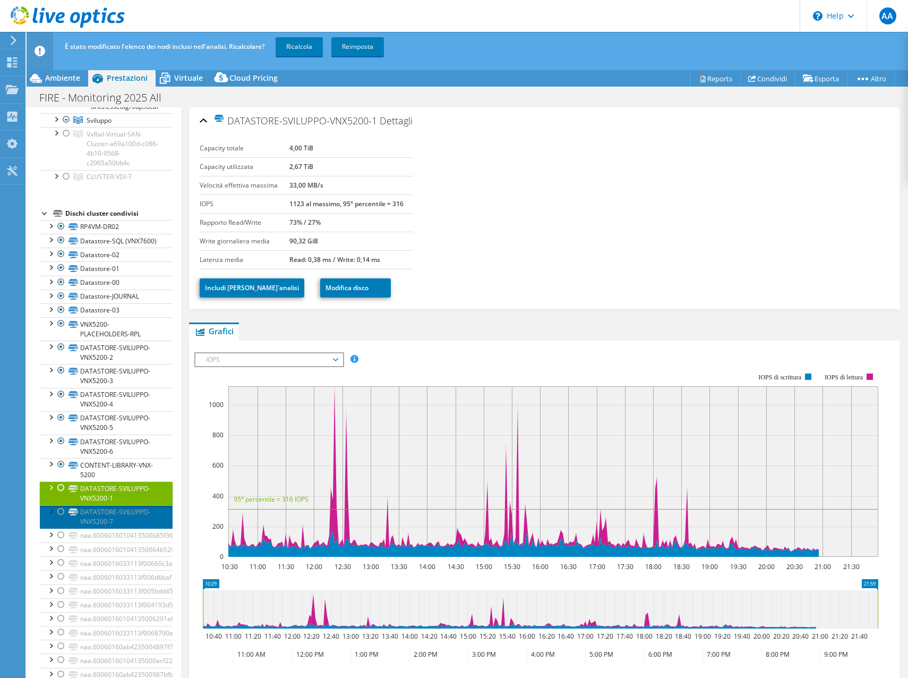
click at [61, 527] on link "DATASTORE-SVILUPPO-VNX5200-7" at bounding box center [106, 516] width 133 height 23
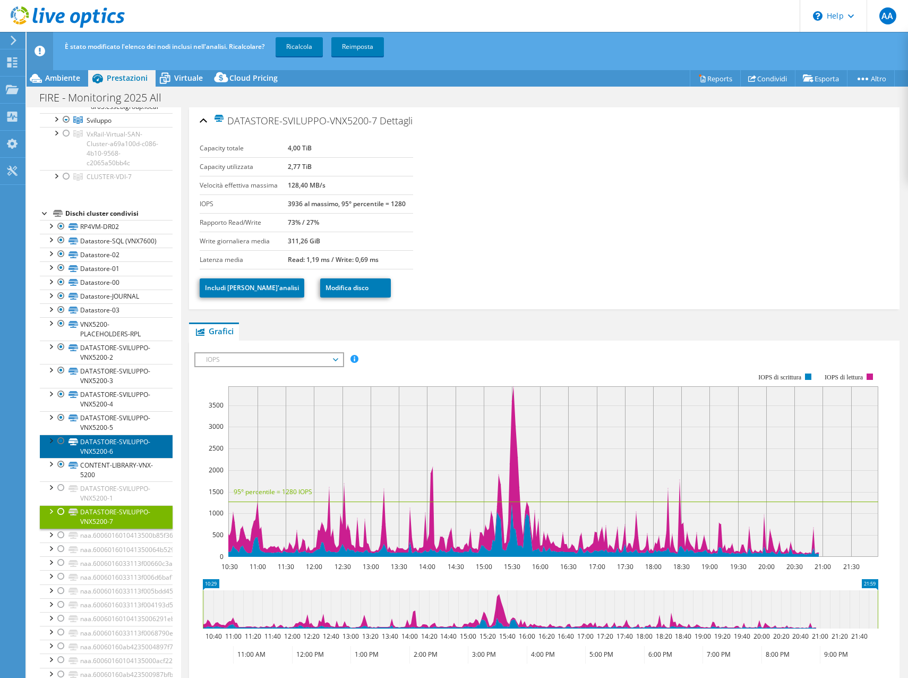
click at [97, 449] on link "DATASTORE-SVILUPPO-VNX5200-6" at bounding box center [106, 445] width 133 height 23
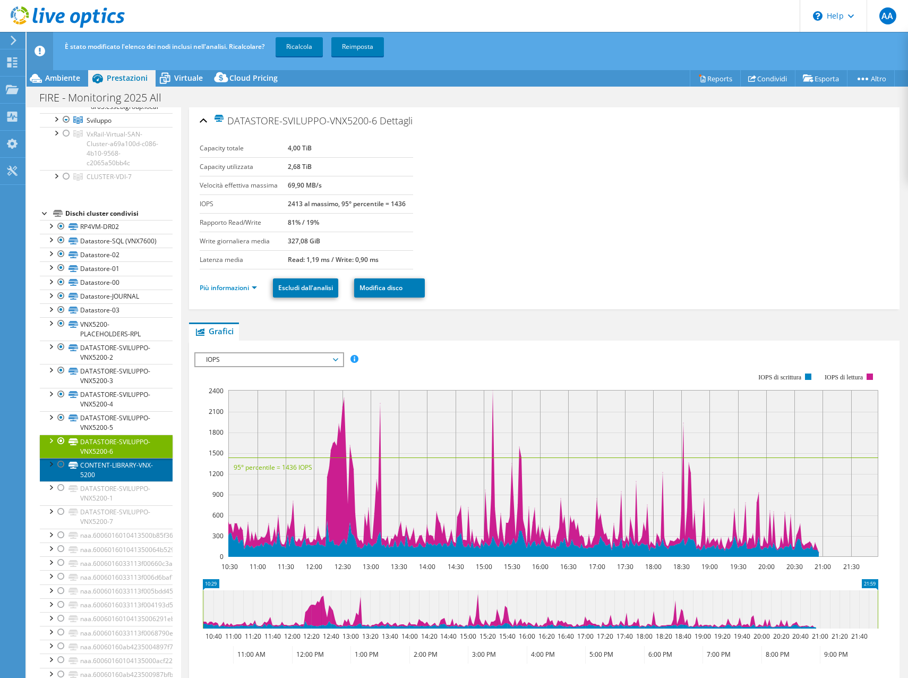
click at [104, 481] on link "CONTENT-LIBRARY-VNX-5200" at bounding box center [106, 469] width 133 height 23
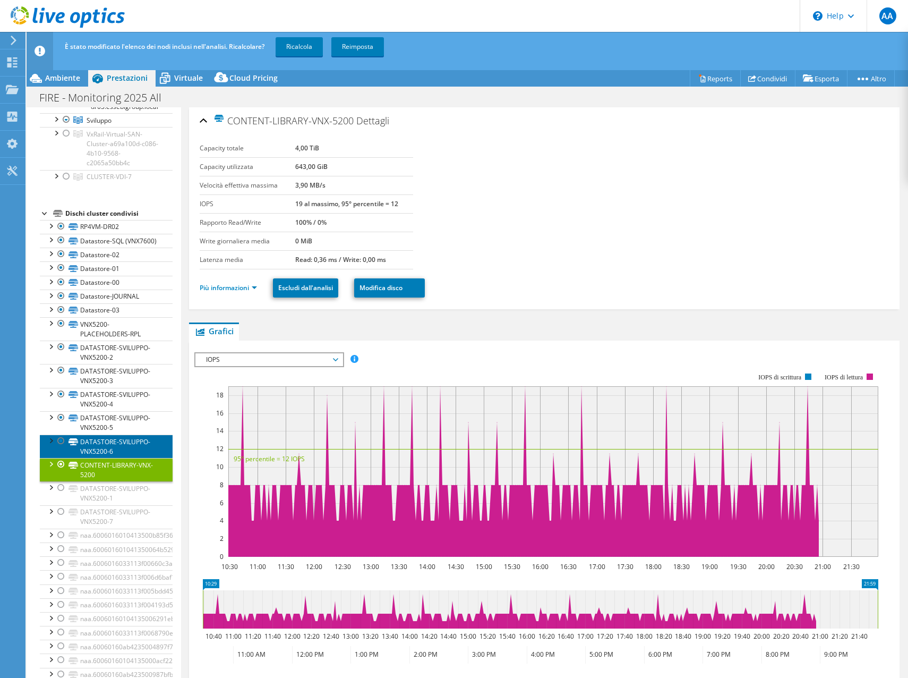
click at [104, 458] on link "DATASTORE-SVILUPPO-VNX5200-6" at bounding box center [106, 445] width 133 height 23
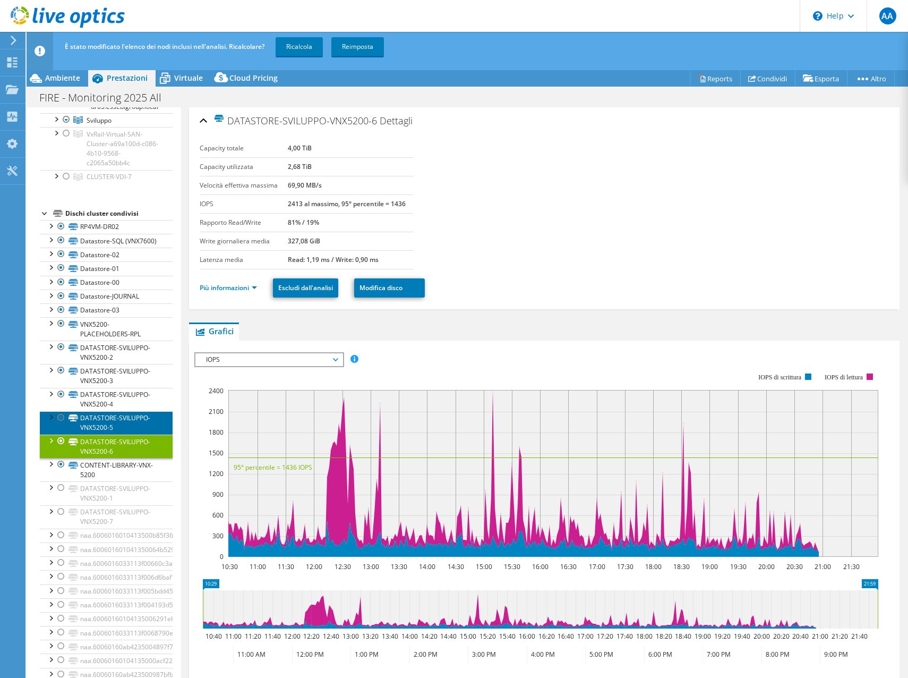
click at [104, 434] on link "DATASTORE-SVILUPPO-VNX5200-5" at bounding box center [106, 422] width 133 height 23
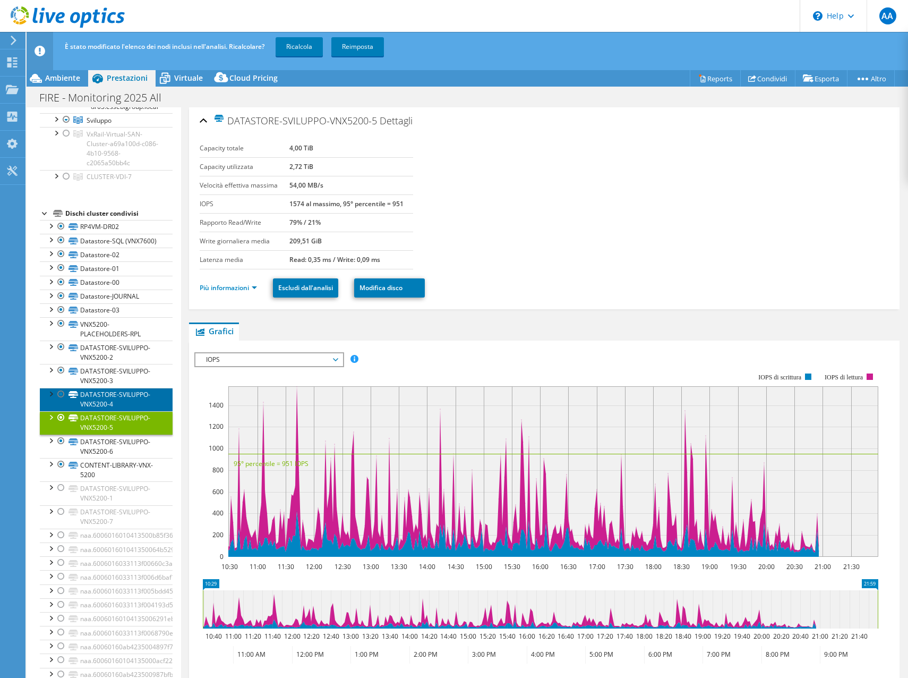
click at [108, 401] on link "DATASTORE-SVILUPPO-VNX5200-4" at bounding box center [106, 399] width 133 height 23
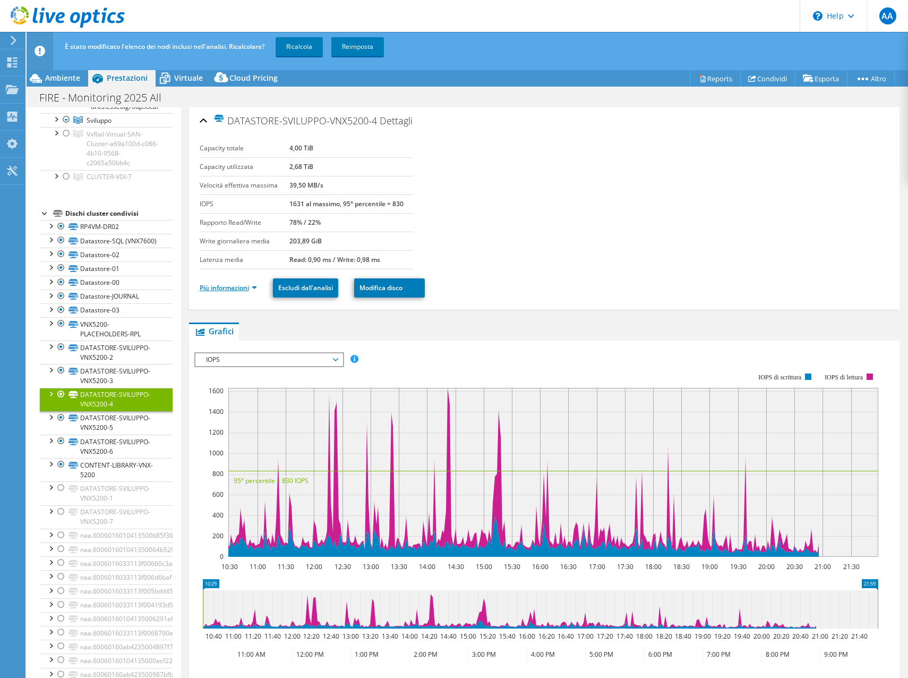
click at [230, 288] on link "Più informazioni" at bounding box center [228, 287] width 57 height 9
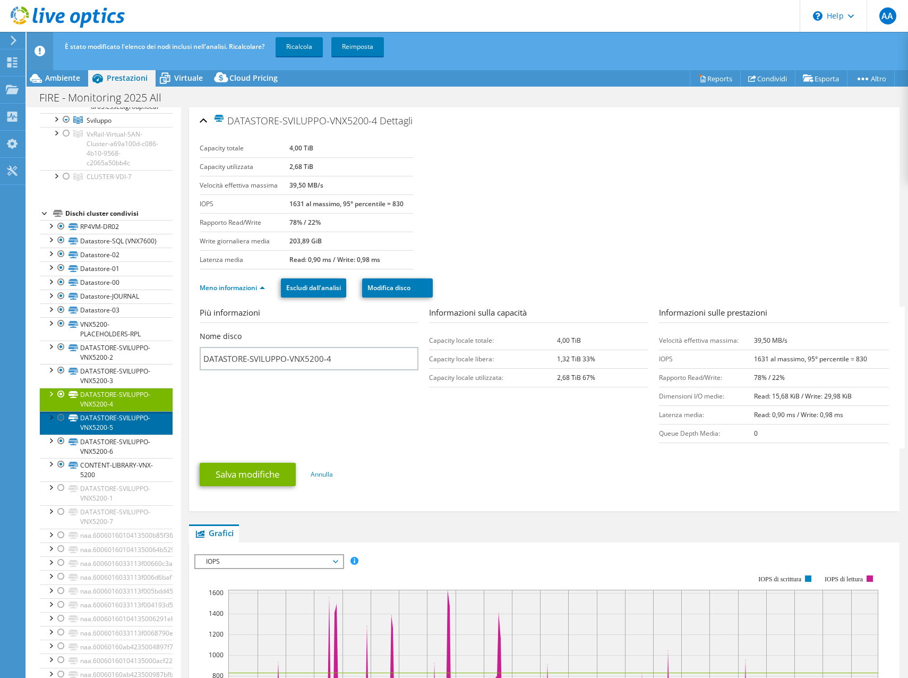
click at [118, 429] on link "DATASTORE-SVILUPPO-VNX5200-5" at bounding box center [106, 422] width 133 height 23
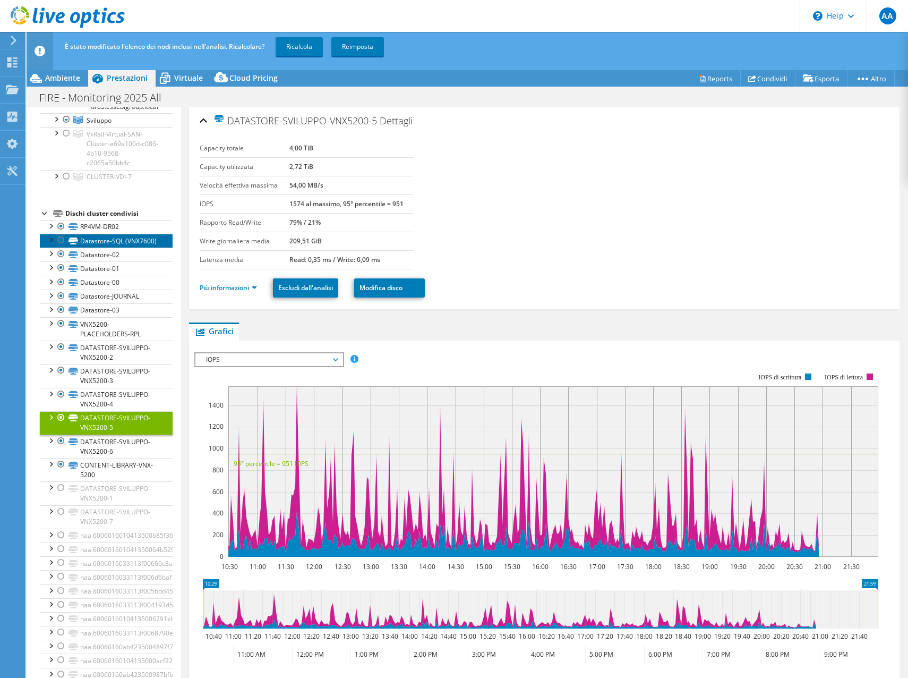
click at [134, 237] on link "Datastore-SQL (VNX7600)" at bounding box center [106, 241] width 133 height 14
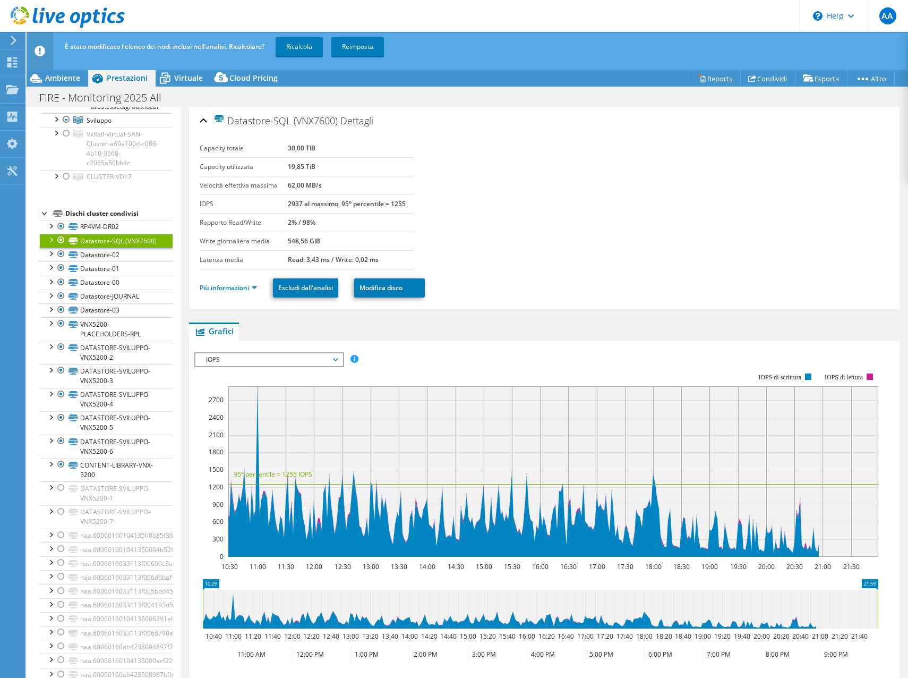
click at [226, 299] on div "Più informazioni Escludi dall'analisi Modifica disco" at bounding box center [544, 287] width 689 height 37
click at [229, 290] on link "Più informazioni" at bounding box center [228, 287] width 57 height 9
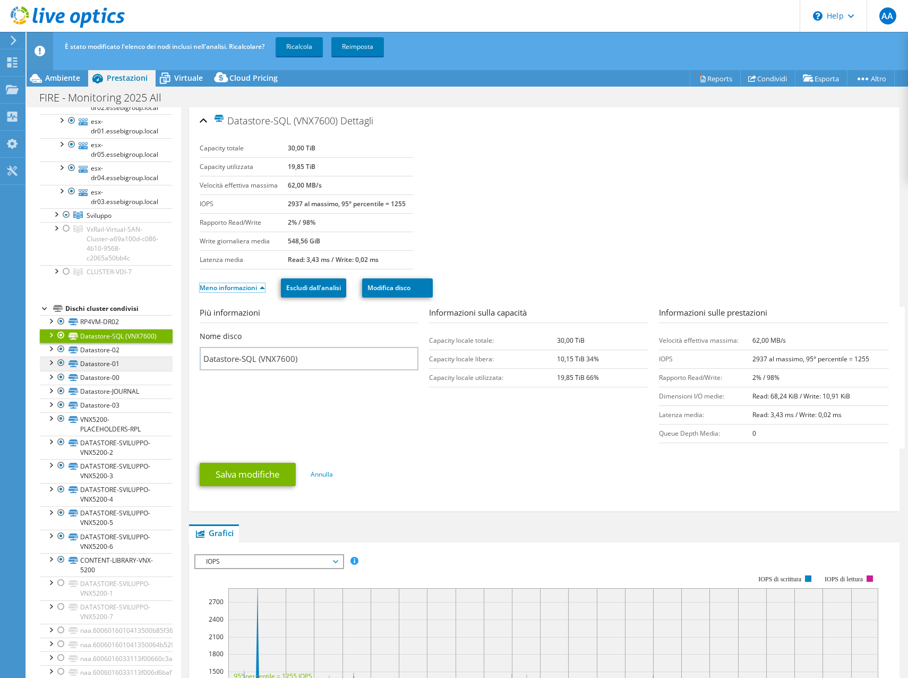
scroll to position [0, 0]
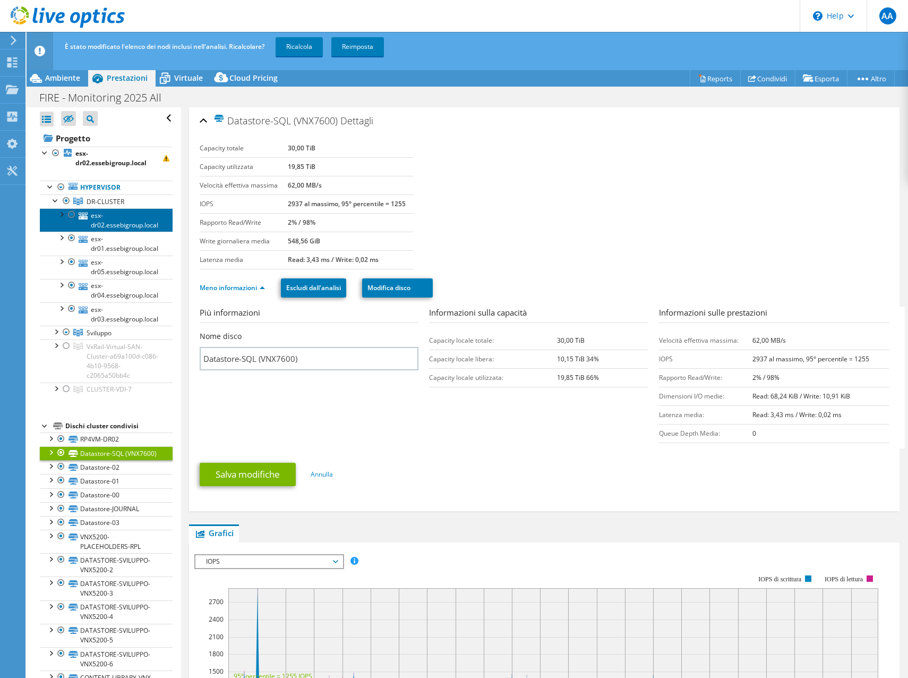
click at [128, 216] on link "esx-dr02.essebigroup.local" at bounding box center [106, 219] width 133 height 23
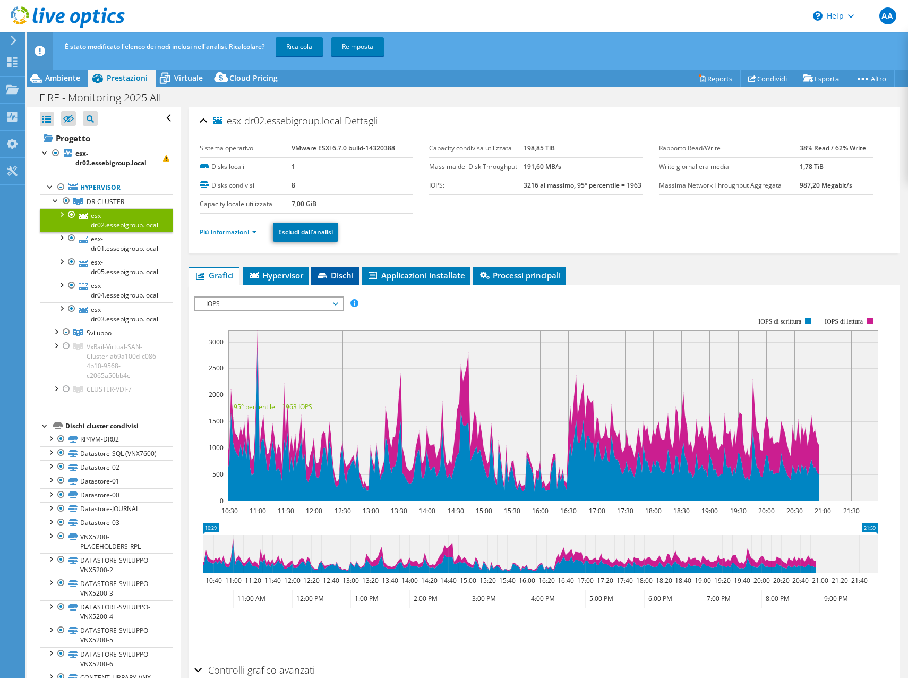
click at [349, 273] on span "Dischi" at bounding box center [335, 275] width 37 height 11
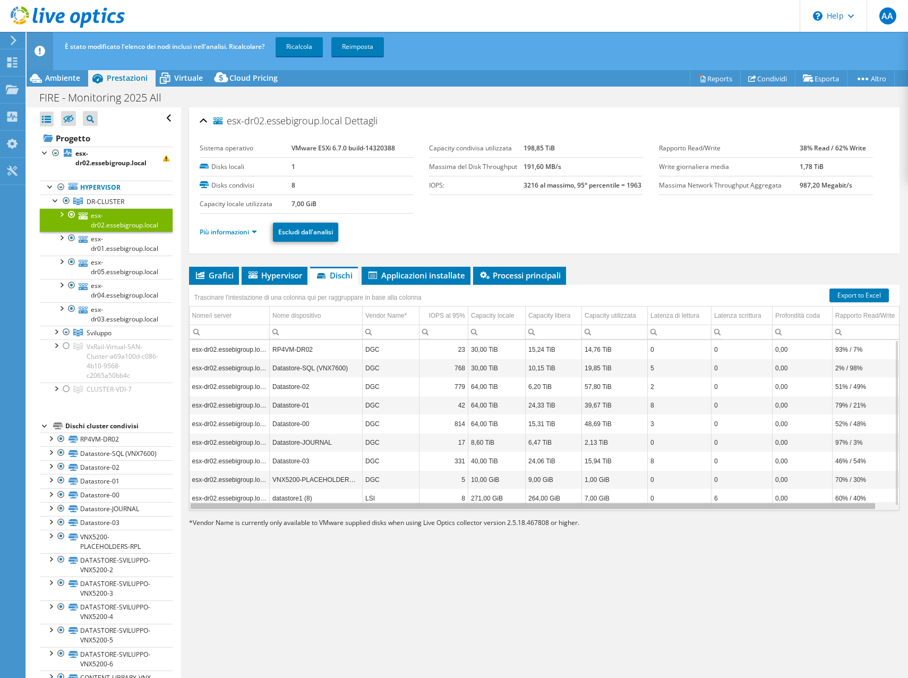
drag, startPoint x: 476, startPoint y: 508, endPoint x: 405, endPoint y: 514, distance: 71.4
click at [405, 514] on body "AA Utente finale [PERSON_NAME] [PERSON_NAME][EMAIL_ADDRESS][PERSON_NAME][DOMAIN…" at bounding box center [454, 339] width 908 height 678
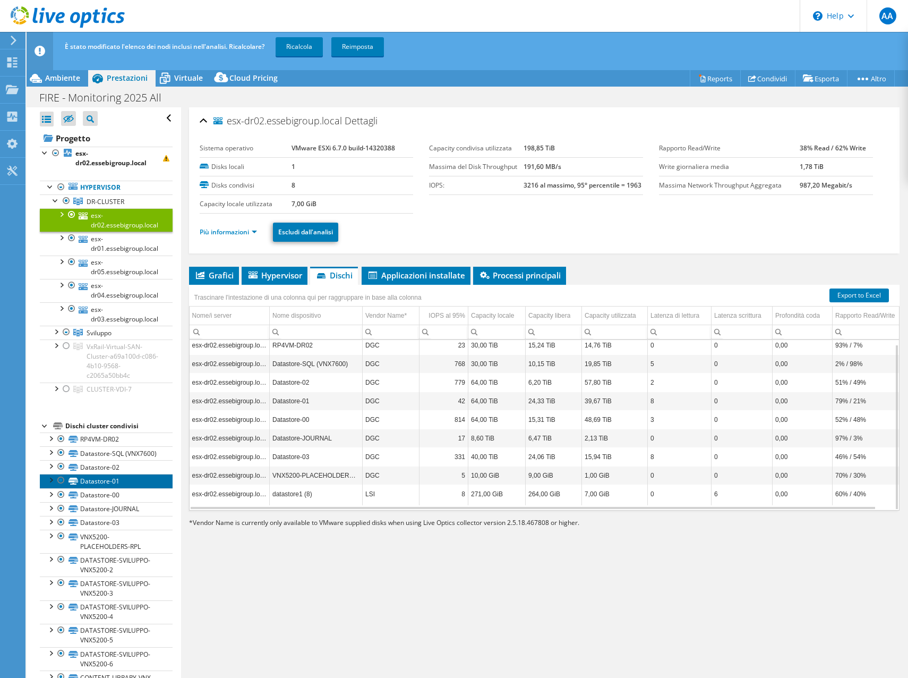
click at [113, 486] on link "Datastore-01" at bounding box center [106, 481] width 133 height 14
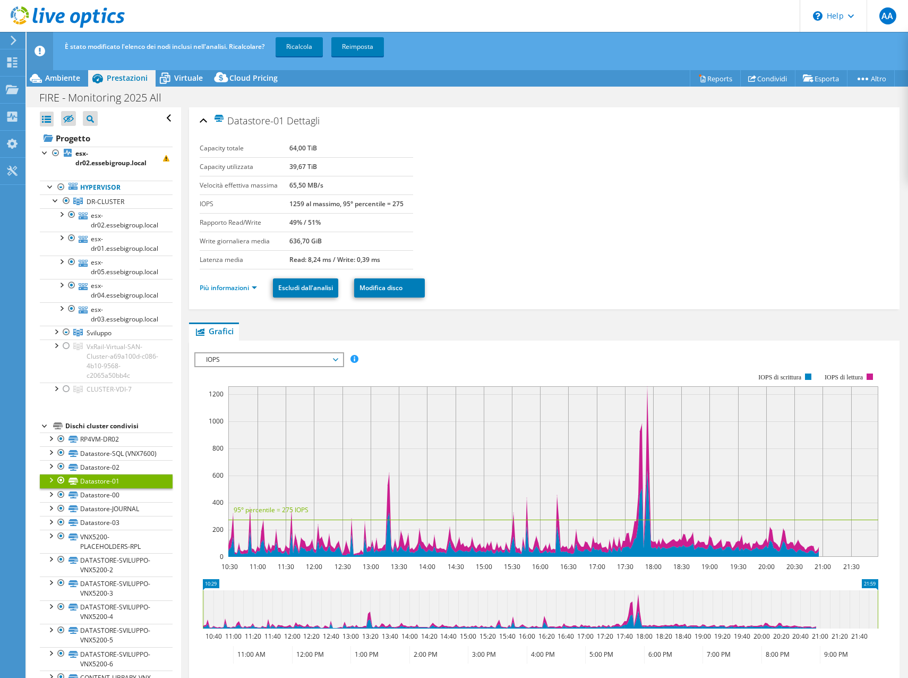
click at [246, 294] on ul "Più informazioni Escludi dall'analisi Modifica disco" at bounding box center [544, 287] width 689 height 22
click at [250, 289] on link "Più informazioni" at bounding box center [228, 287] width 57 height 9
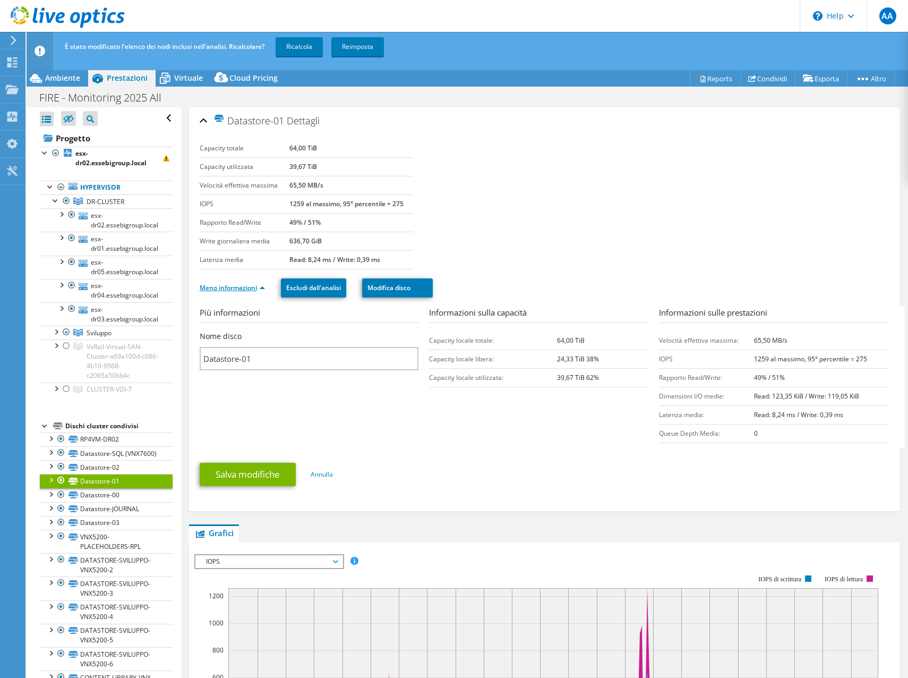
click at [251, 290] on link "Meno informazioni" at bounding box center [232, 287] width 65 height 9
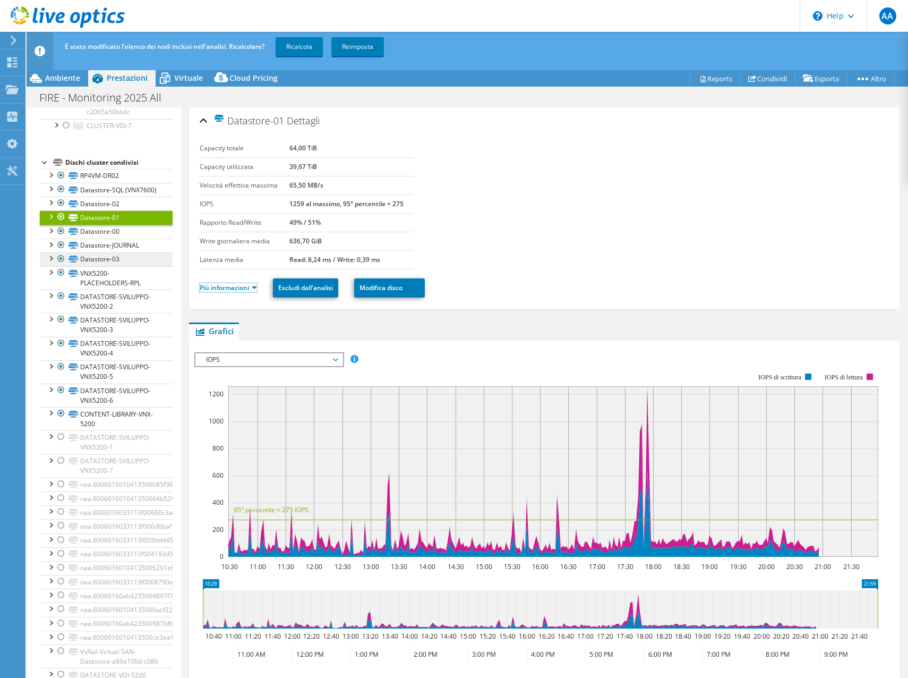
scroll to position [282, 0]
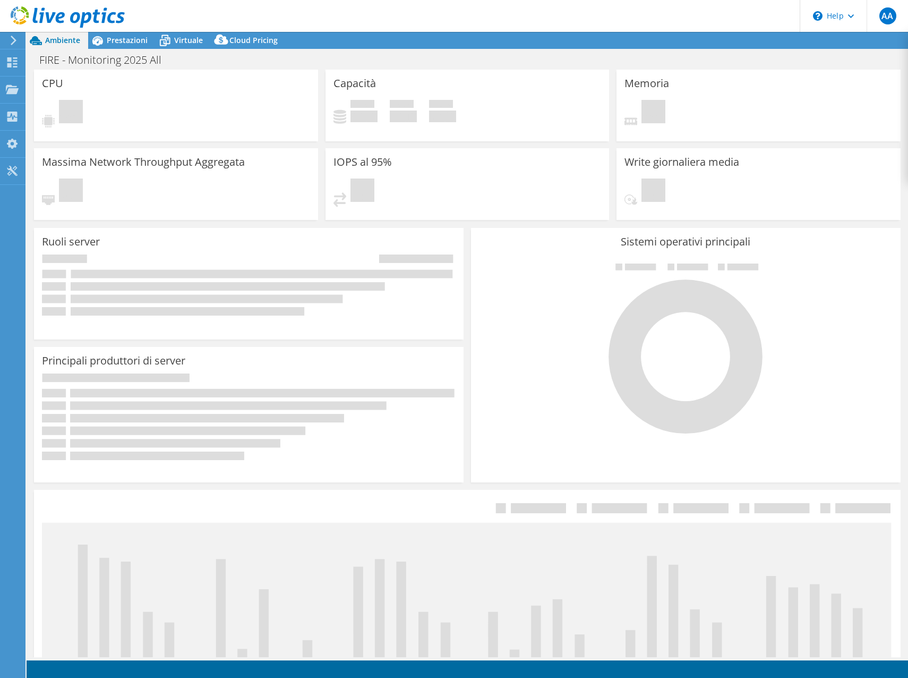
select select "EUFrankfurt"
select select "USD"
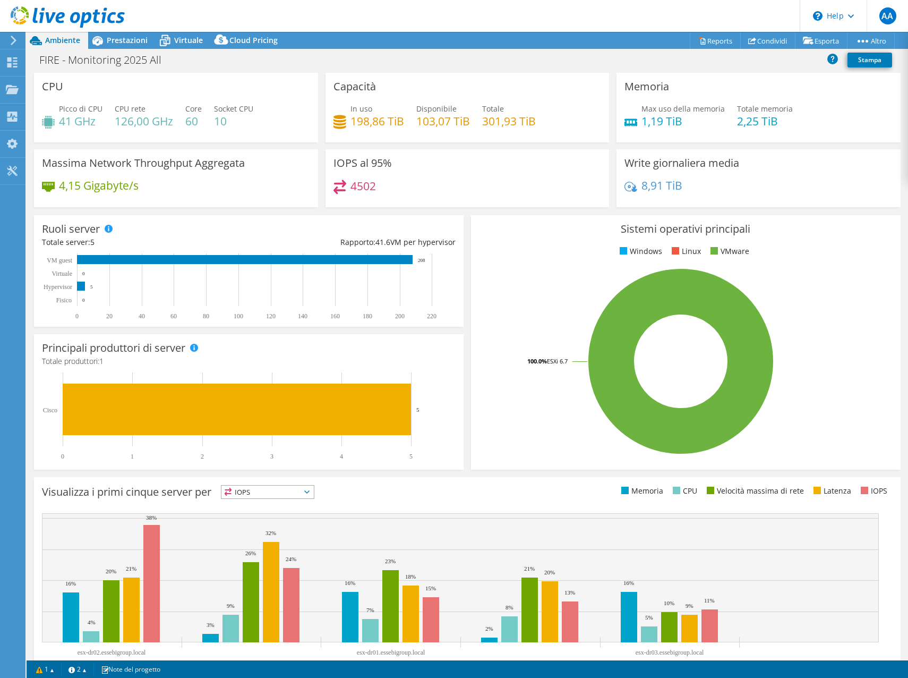
click at [15, 42] on icon at bounding box center [14, 41] width 8 height 10
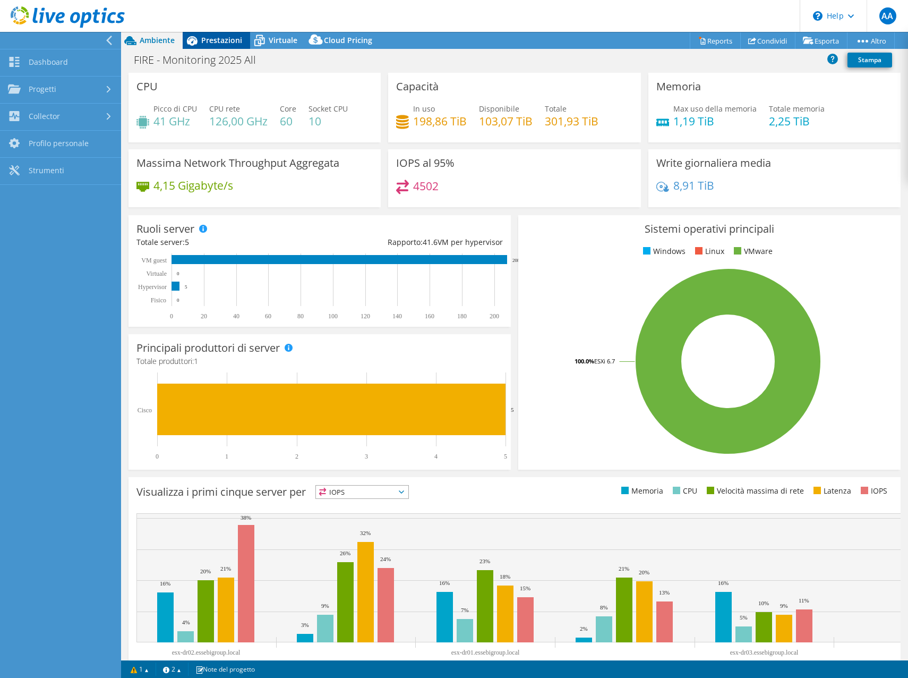
click at [206, 38] on span "Prestazioni" at bounding box center [221, 40] width 41 height 10
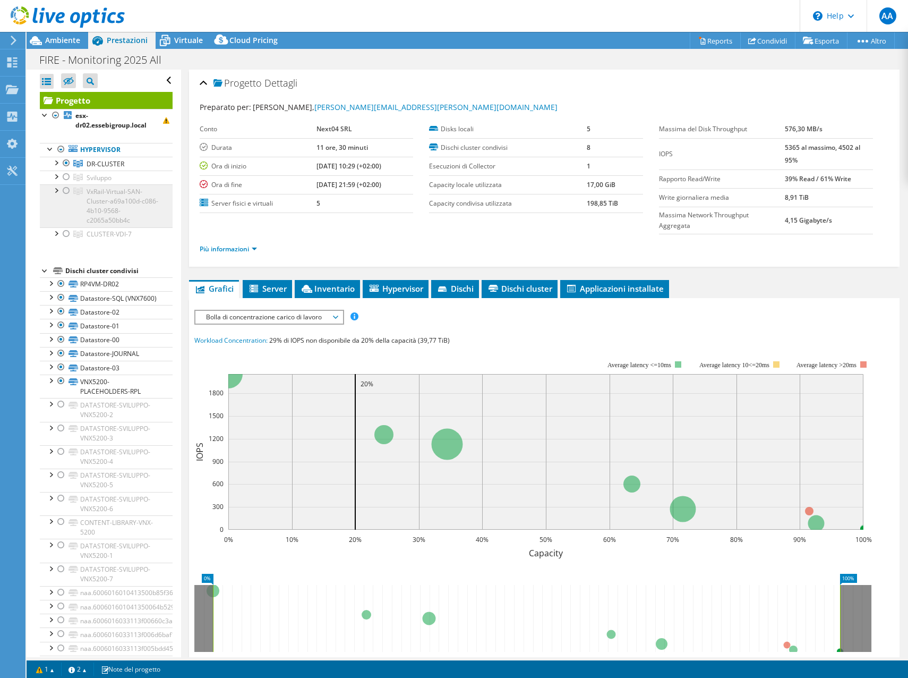
click at [73, 191] on link "VxRail-Virtual-SAN-Cluster-a69a100d-c086-4b10-9568-c2065a50bb4c" at bounding box center [106, 205] width 133 height 42
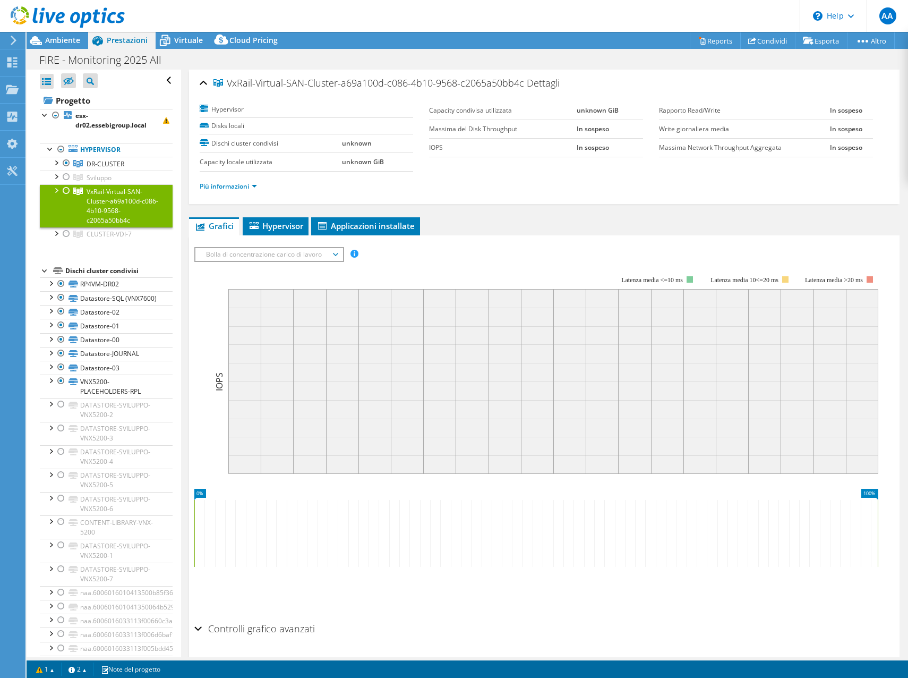
click at [66, 191] on div at bounding box center [66, 190] width 11 height 13
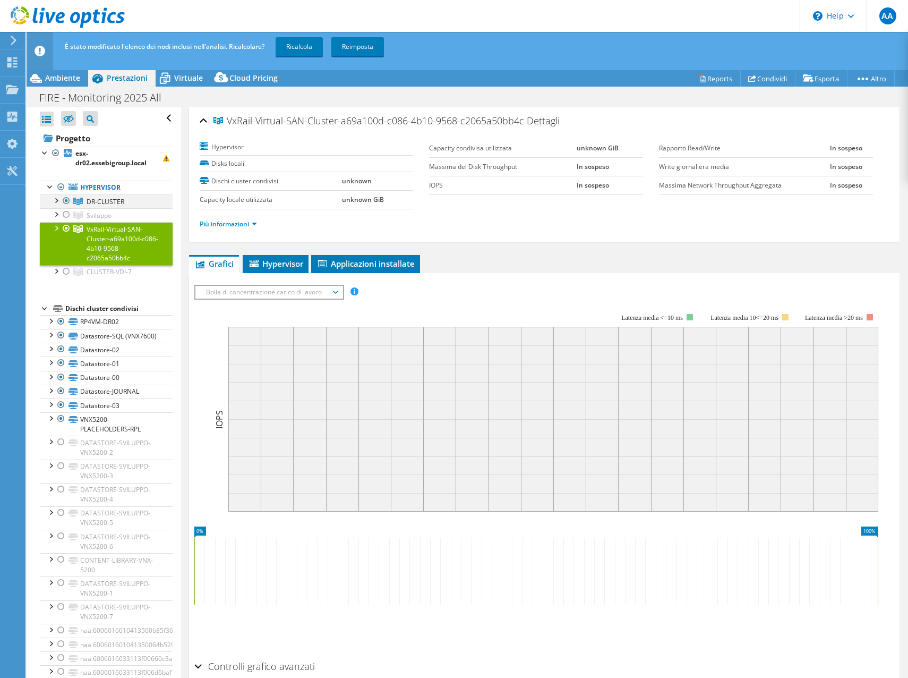
click at [67, 197] on div at bounding box center [66, 200] width 11 height 13
click at [318, 50] on link "Ricalcola" at bounding box center [299, 46] width 47 height 19
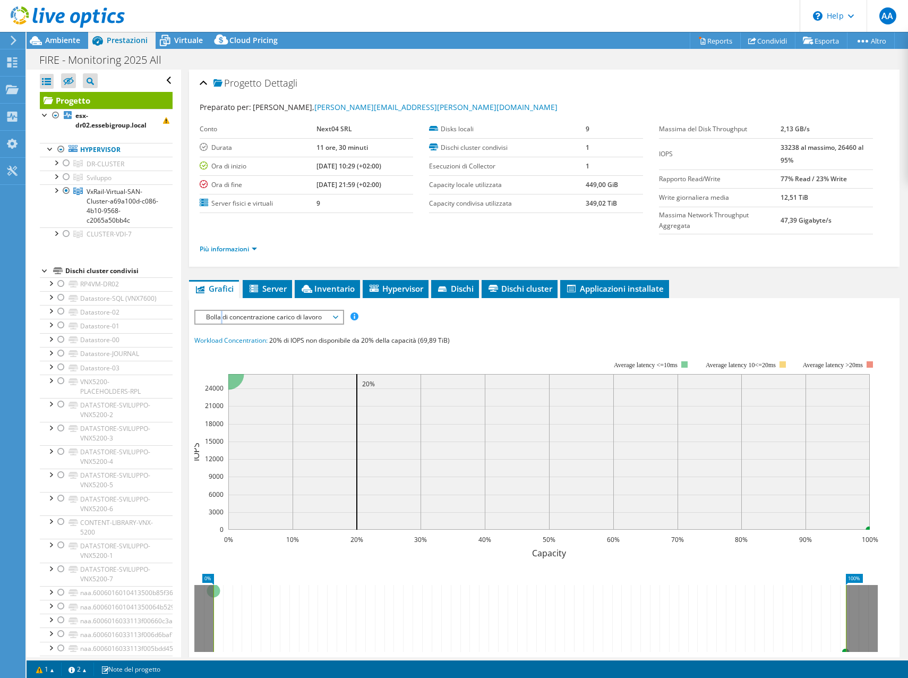
click at [223, 321] on span "Bolla di concentrazione carico di lavoro" at bounding box center [269, 317] width 136 height 13
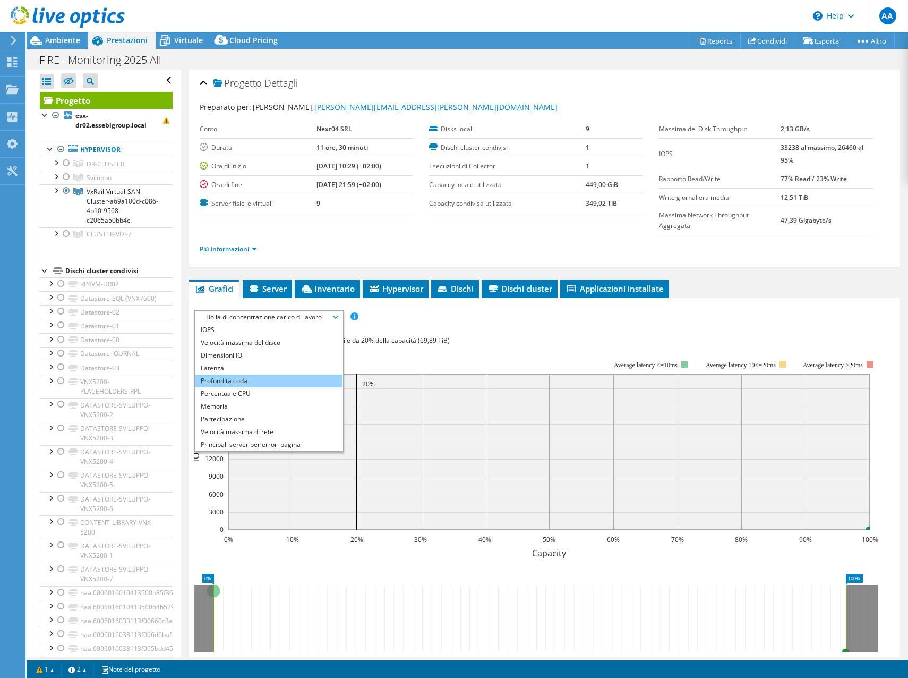
click at [255, 379] on li "Profondità coda" at bounding box center [268, 380] width 147 height 13
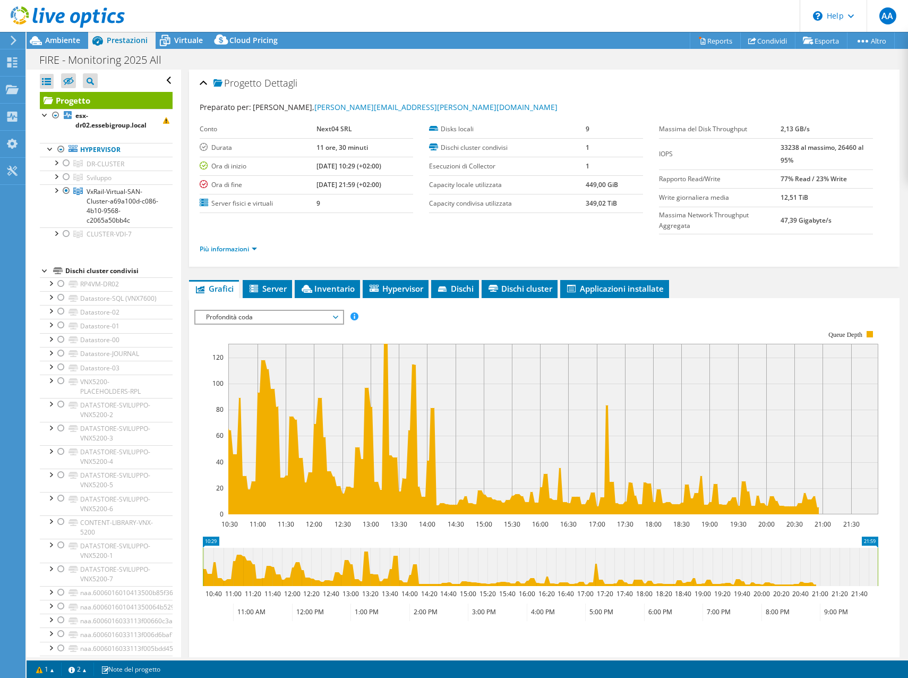
drag, startPoint x: 857, startPoint y: 560, endPoint x: 819, endPoint y: 560, distance: 38.2
click at [819, 560] on icon at bounding box center [540, 567] width 675 height 38
drag, startPoint x: 870, startPoint y: 537, endPoint x: 808, endPoint y: 534, distance: 62.2
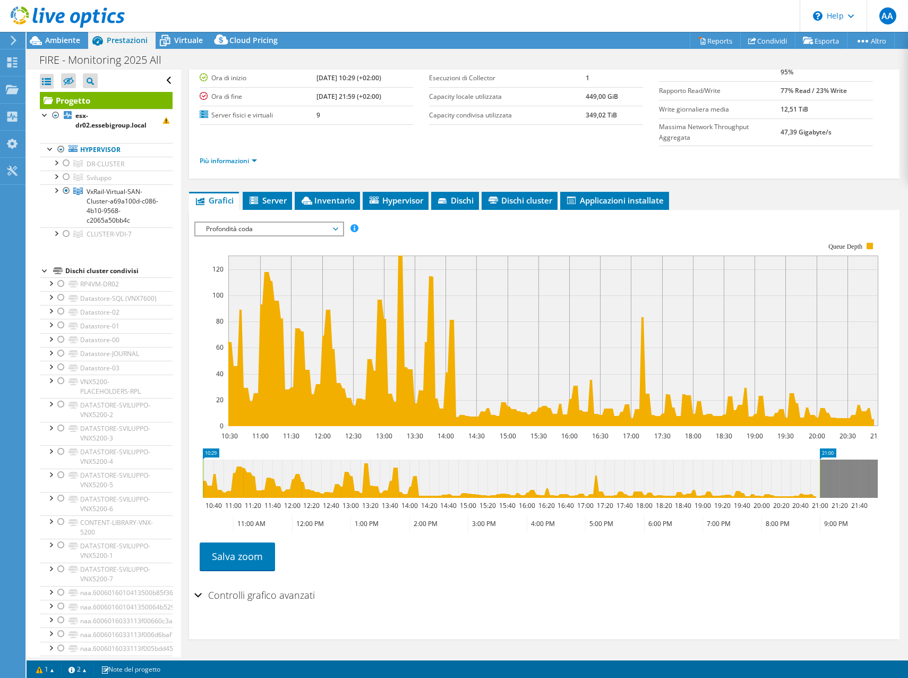
scroll to position [89, 0]
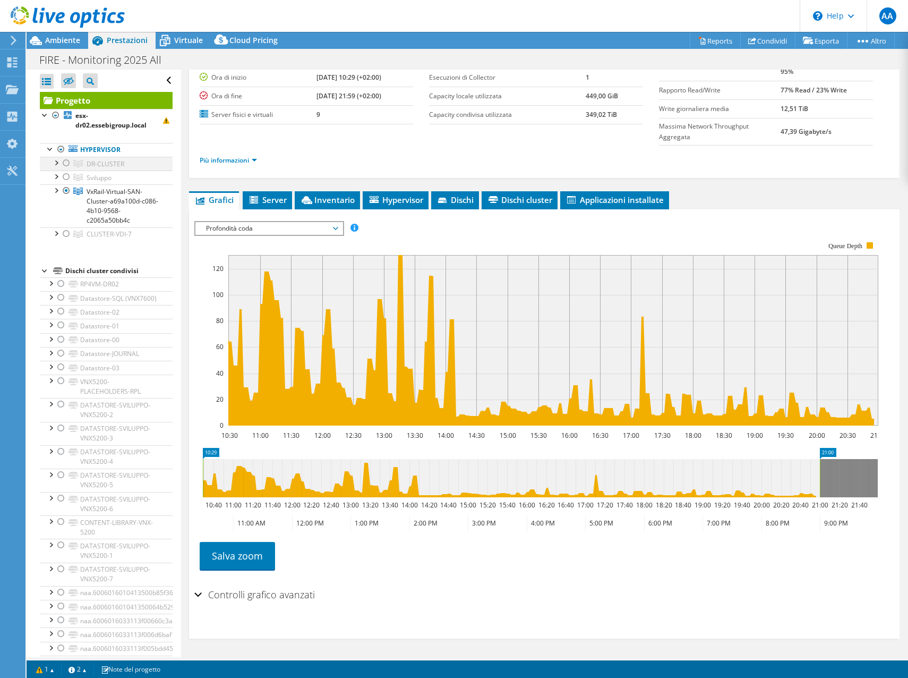
click at [66, 165] on div at bounding box center [66, 163] width 11 height 13
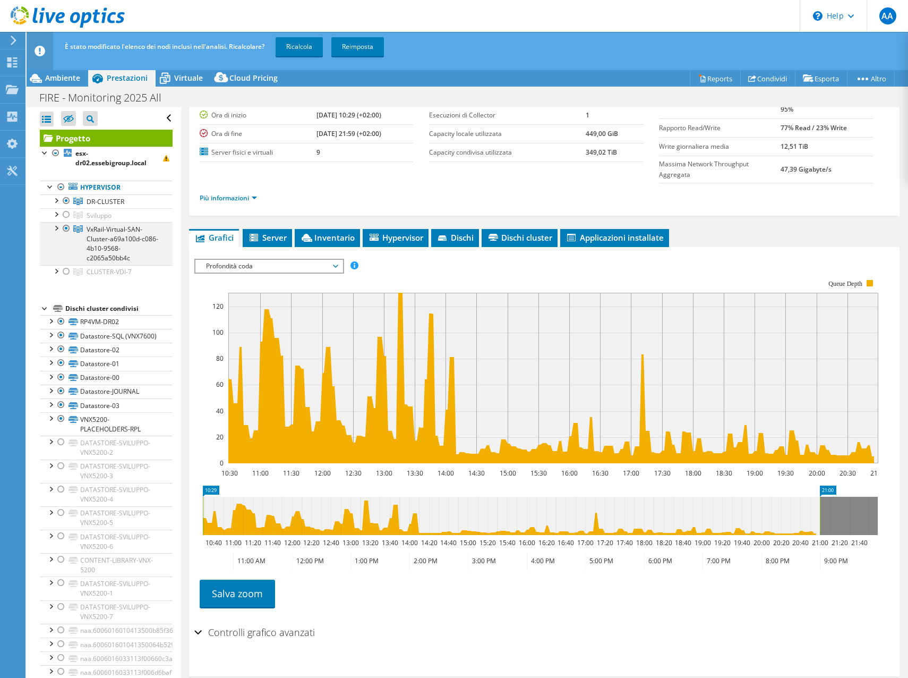
click at [67, 229] on div at bounding box center [66, 228] width 11 height 13
click at [294, 49] on link "Ricalcola" at bounding box center [299, 46] width 47 height 19
